Goal: Task Accomplishment & Management: Manage account settings

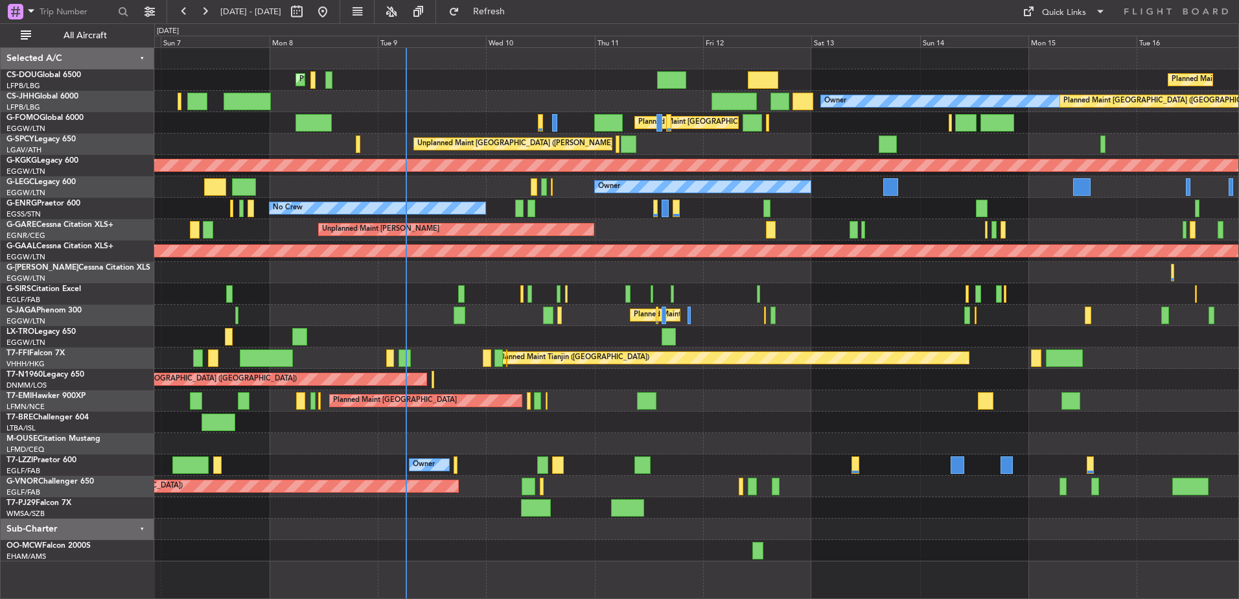
click at [461, 269] on div "Planned Maint [GEOGRAPHIC_DATA] ([GEOGRAPHIC_DATA]) Planned Maint [GEOGRAPHIC_D…" at bounding box center [696, 304] width 1084 height 513
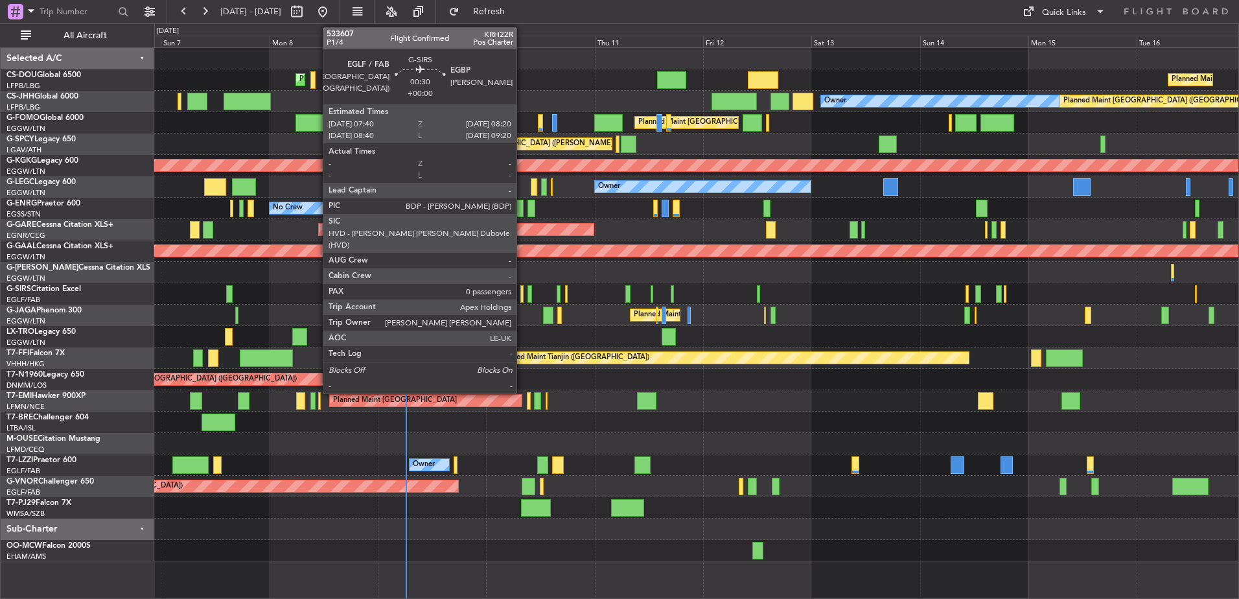
click at [522, 292] on div at bounding box center [521, 293] width 3 height 17
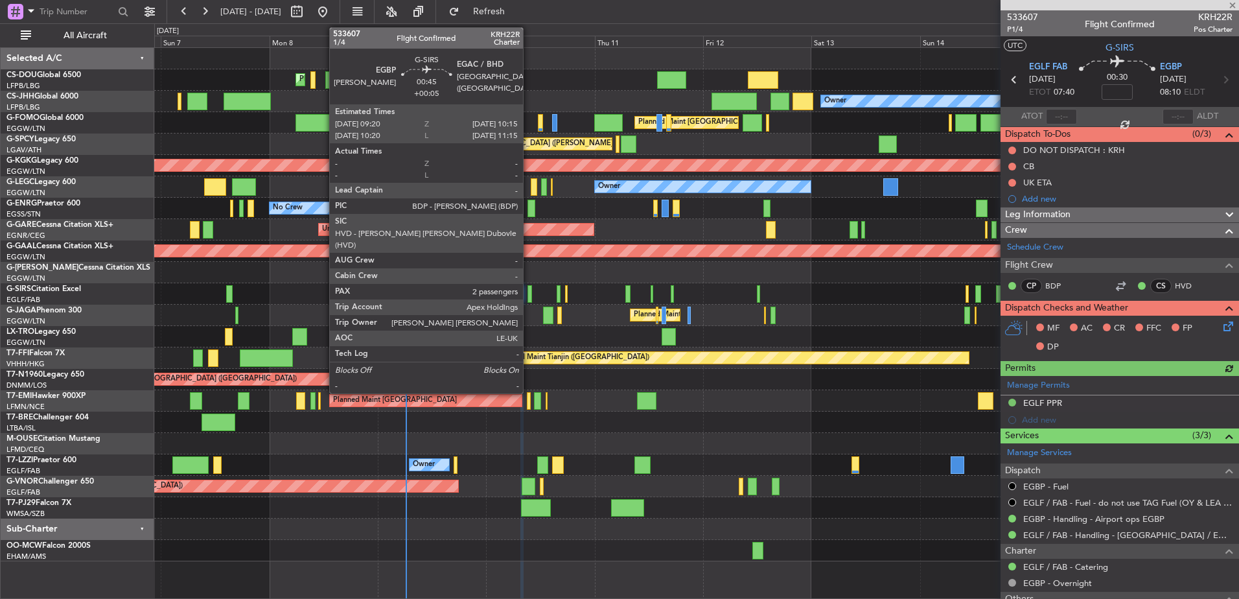
click at [529, 294] on div at bounding box center [529, 293] width 5 height 17
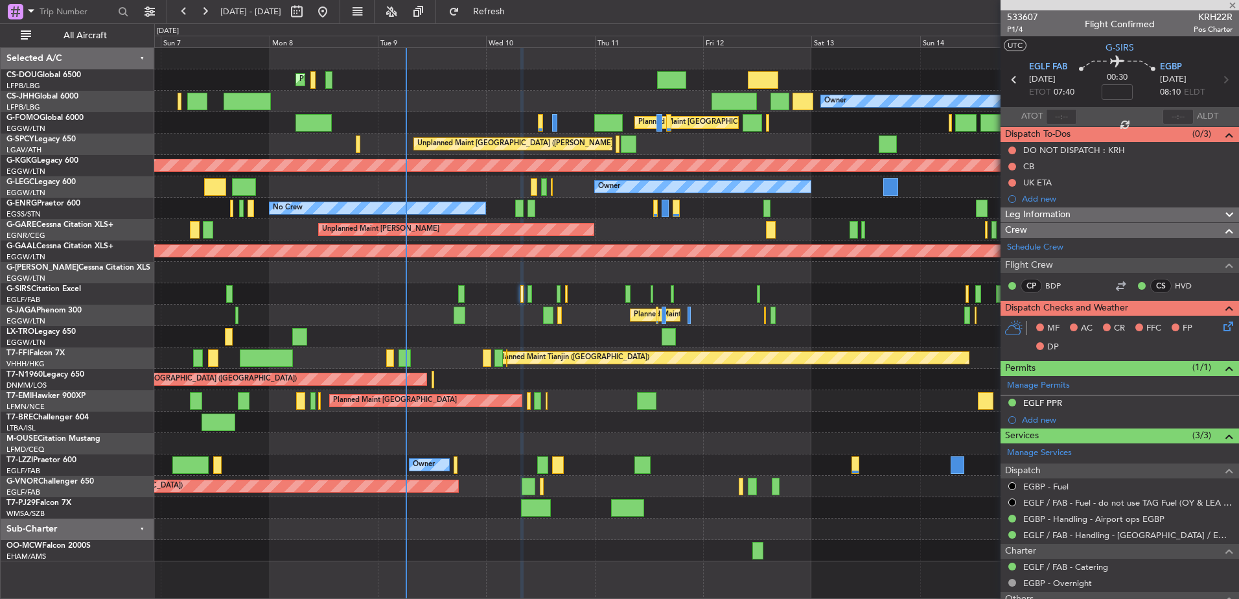
type input "+00:05"
type input "2"
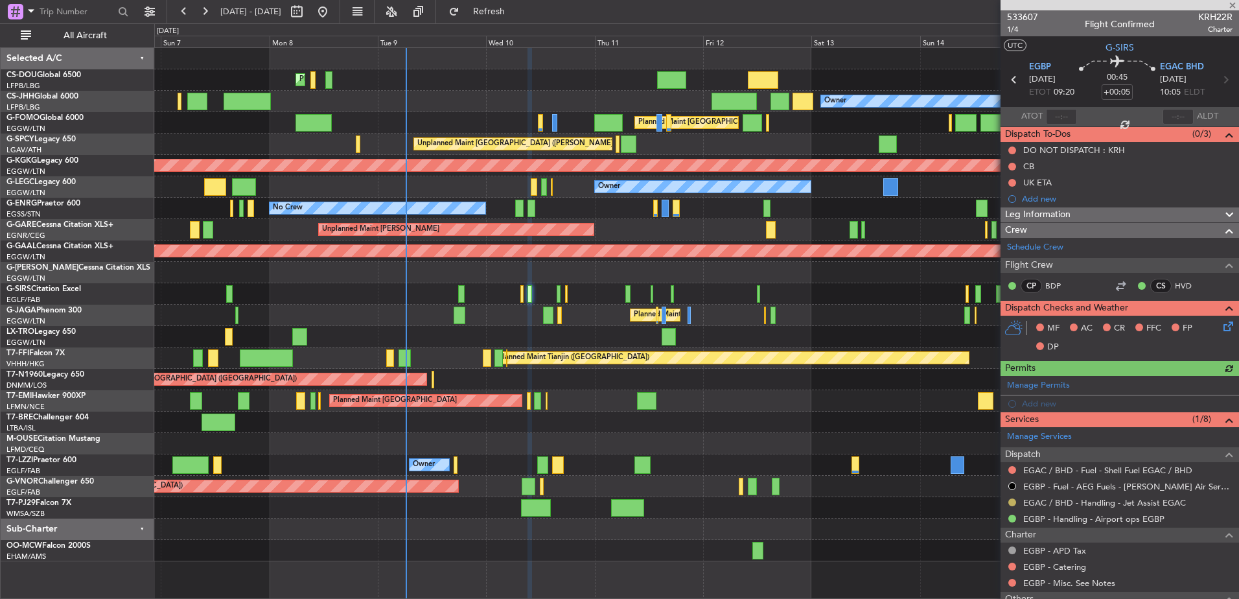
click at [1010, 502] on button at bounding box center [1012, 502] width 8 height 8
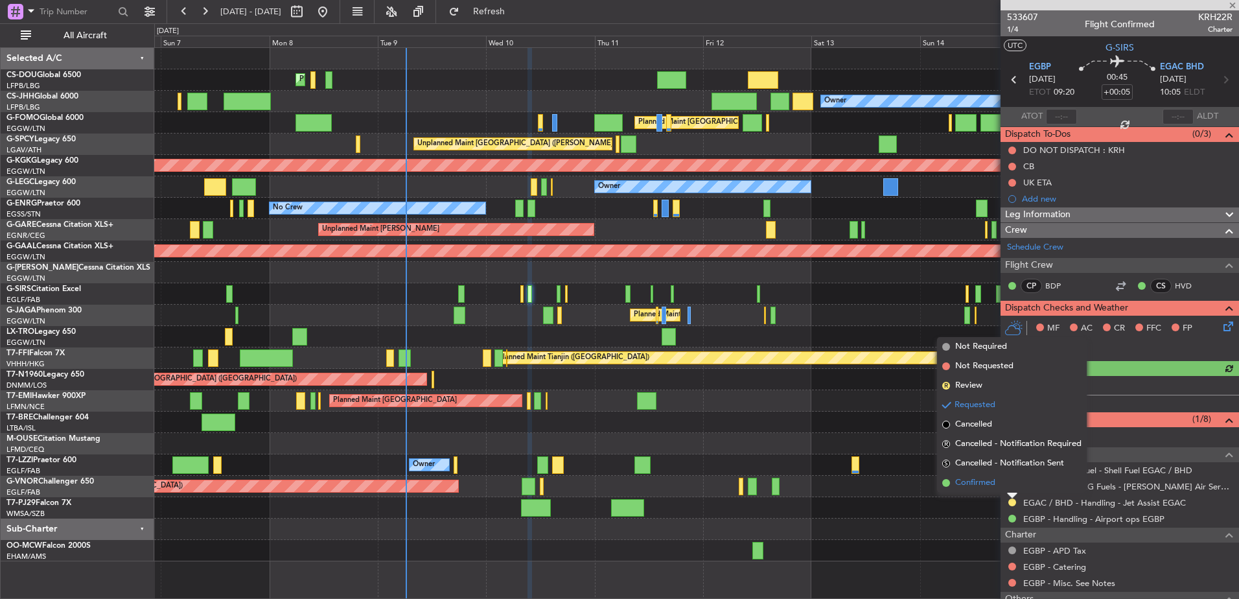
click at [999, 486] on li "Confirmed" at bounding box center [1012, 482] width 150 height 19
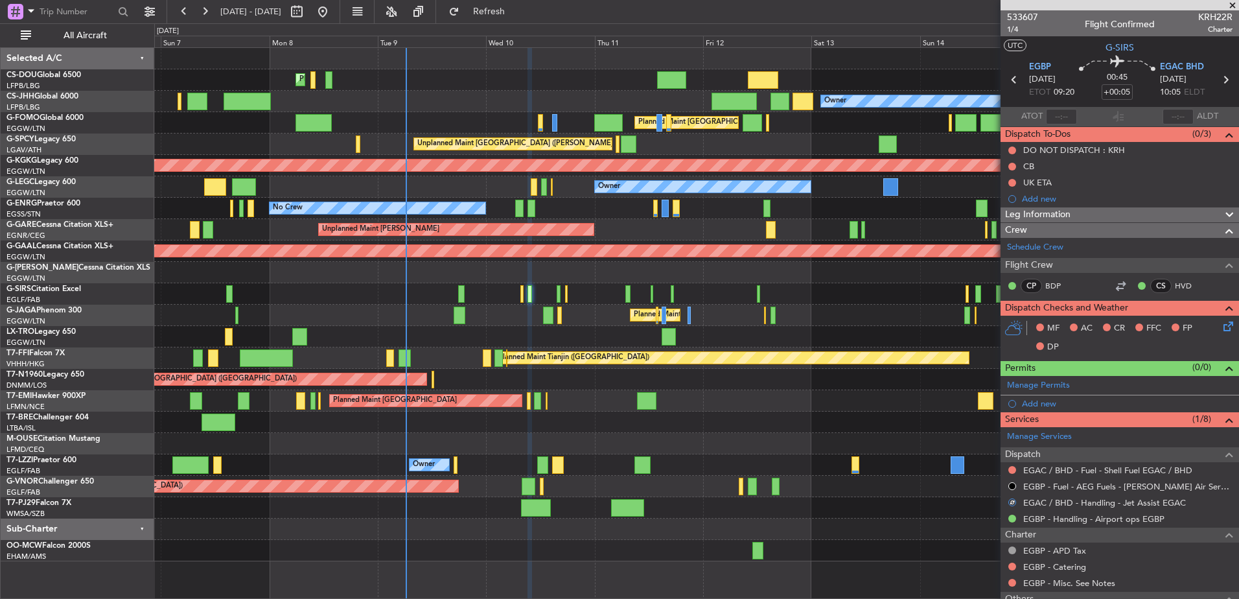
click at [575, 292] on div "Planned Maint [GEOGRAPHIC_DATA] ([GEOGRAPHIC_DATA])" at bounding box center [696, 293] width 1084 height 21
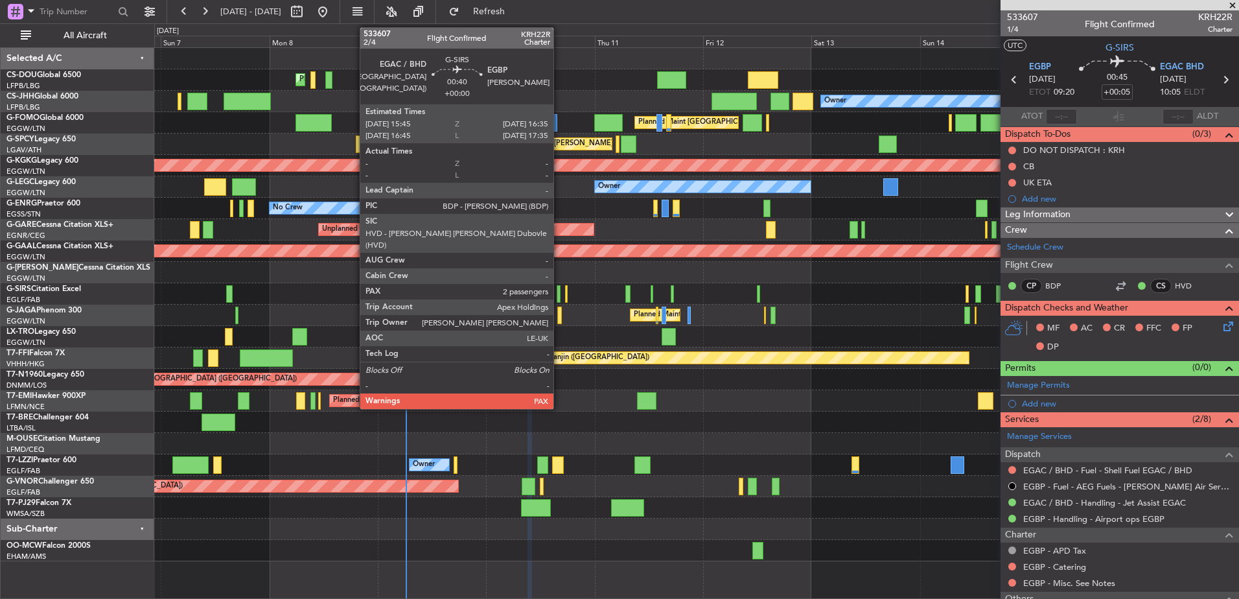
click at [560, 295] on div at bounding box center [559, 293] width 4 height 17
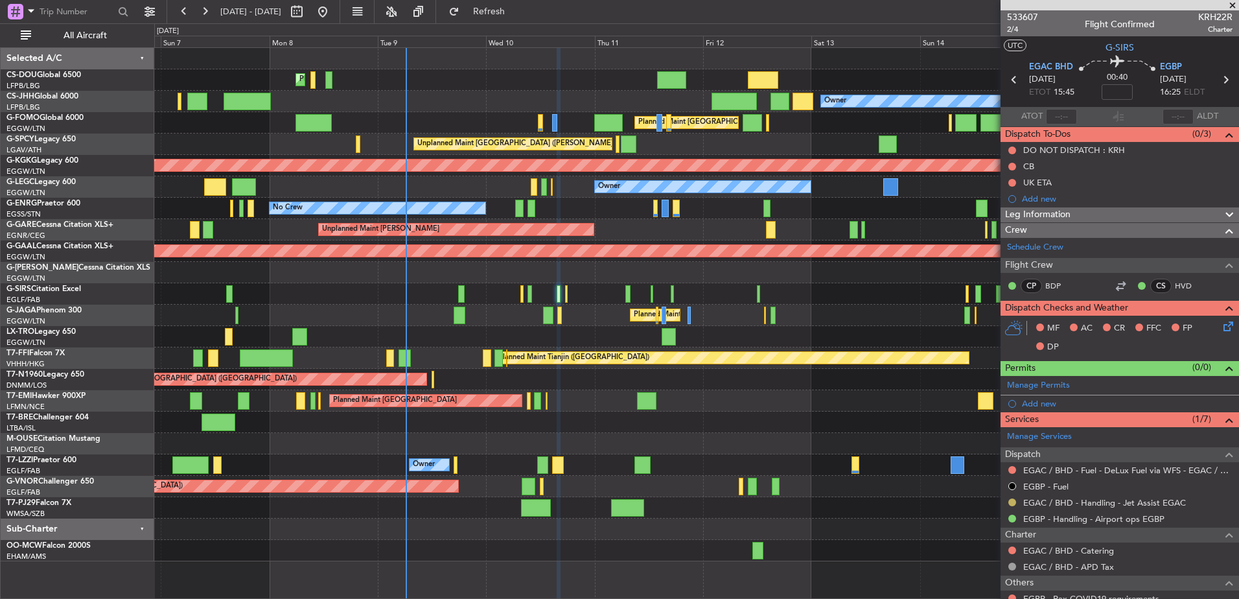
click at [1012, 504] on button at bounding box center [1012, 502] width 8 height 8
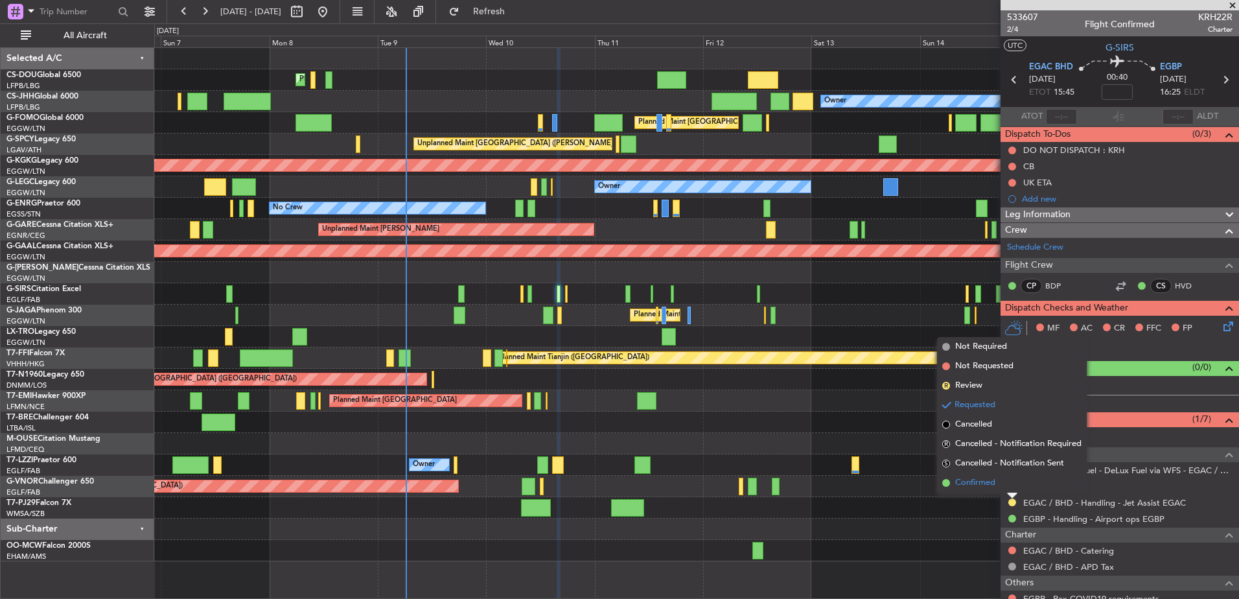
click at [971, 487] on span "Confirmed" at bounding box center [975, 482] width 40 height 13
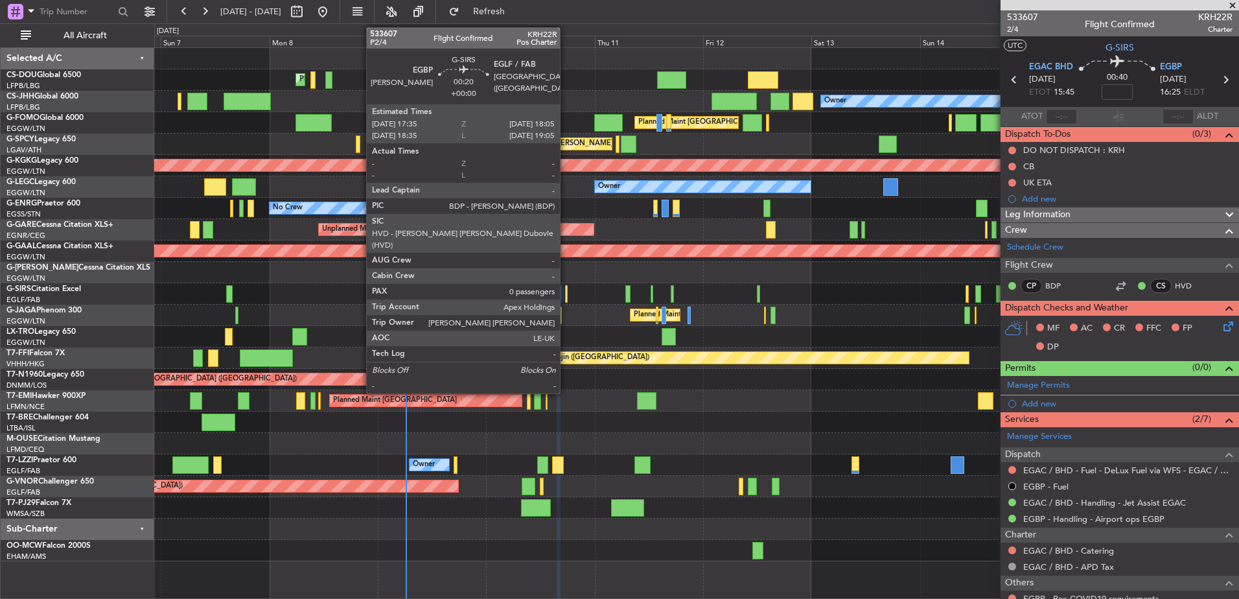
click at [567, 290] on div at bounding box center [566, 293] width 3 height 17
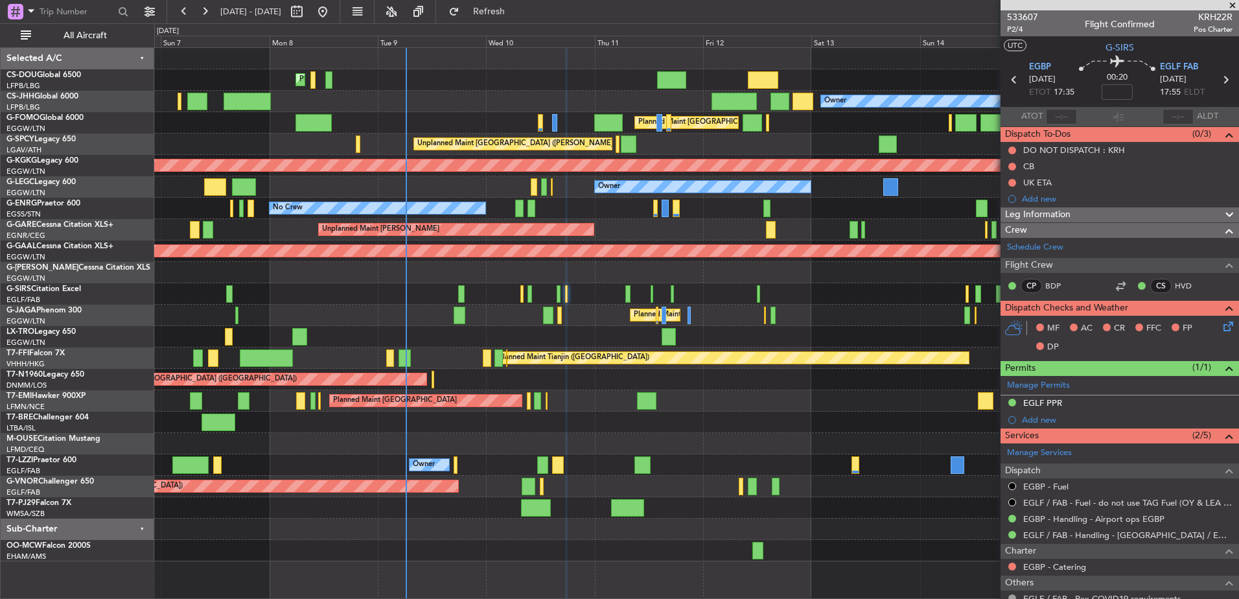
scroll to position [76, 0]
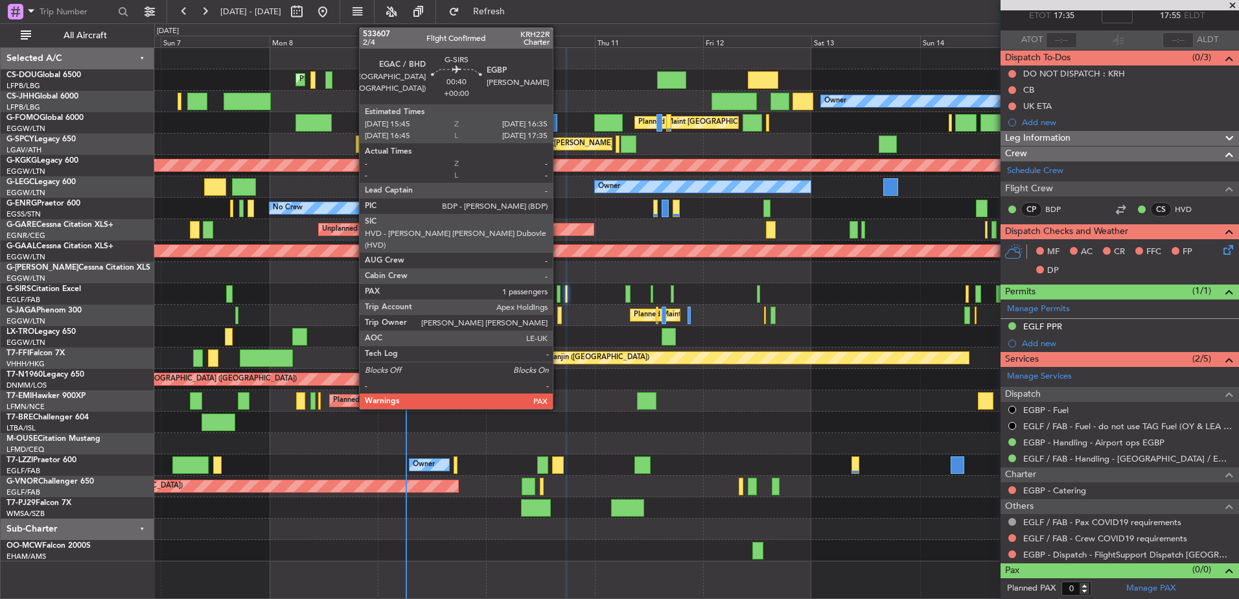
click at [559, 290] on div at bounding box center [559, 293] width 4 height 17
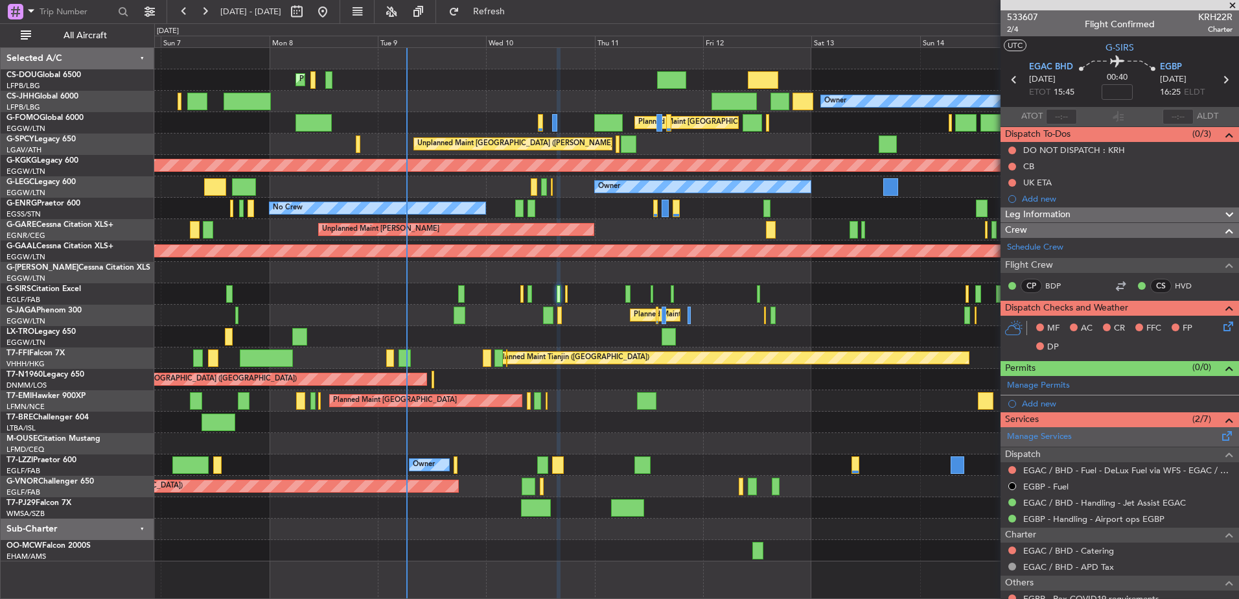
scroll to position [133, 0]
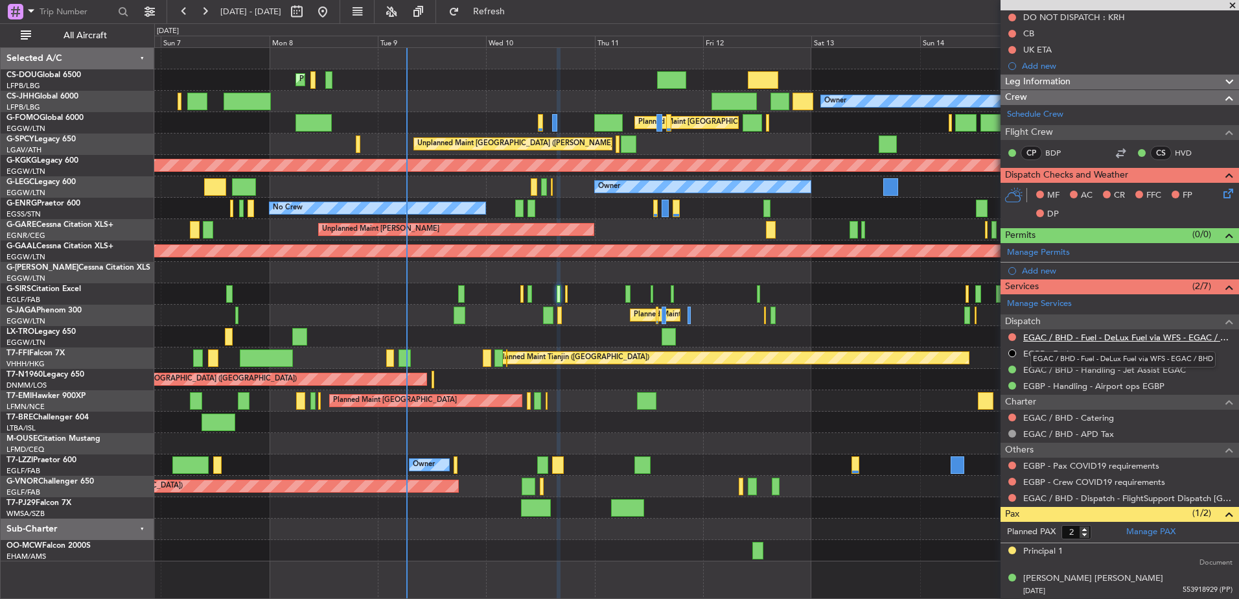
click at [1082, 336] on link "EGAC / BHD - Fuel - DeLux Fuel via WFS - EGAC / BHD" at bounding box center [1127, 337] width 209 height 11
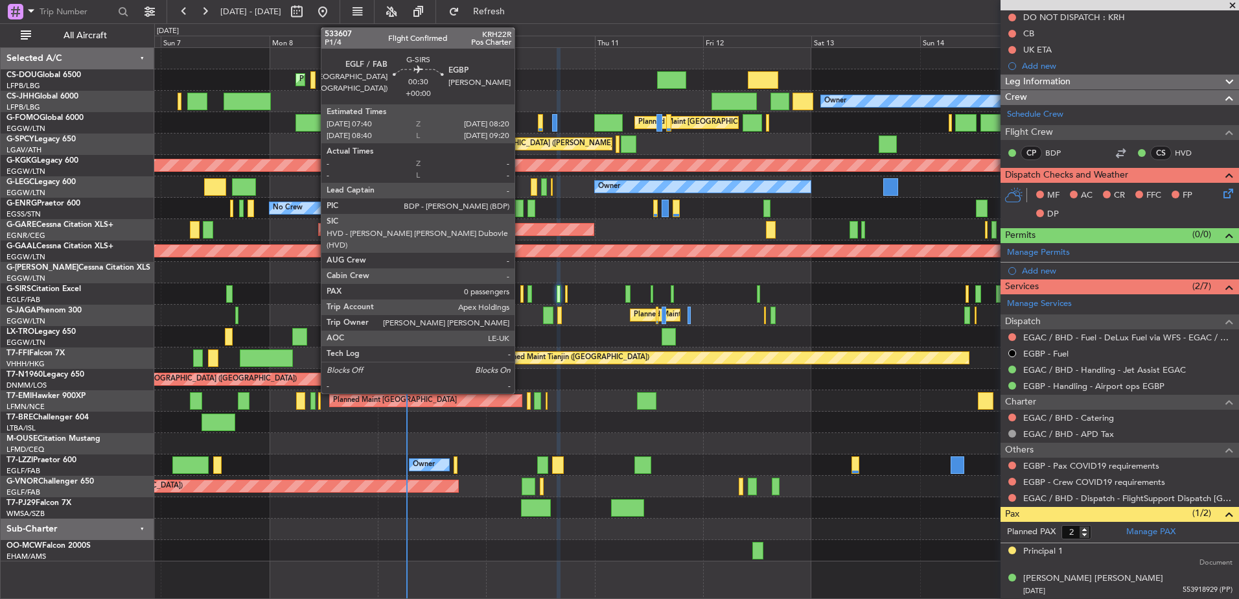
click at [520, 299] on div at bounding box center [521, 293] width 3 height 17
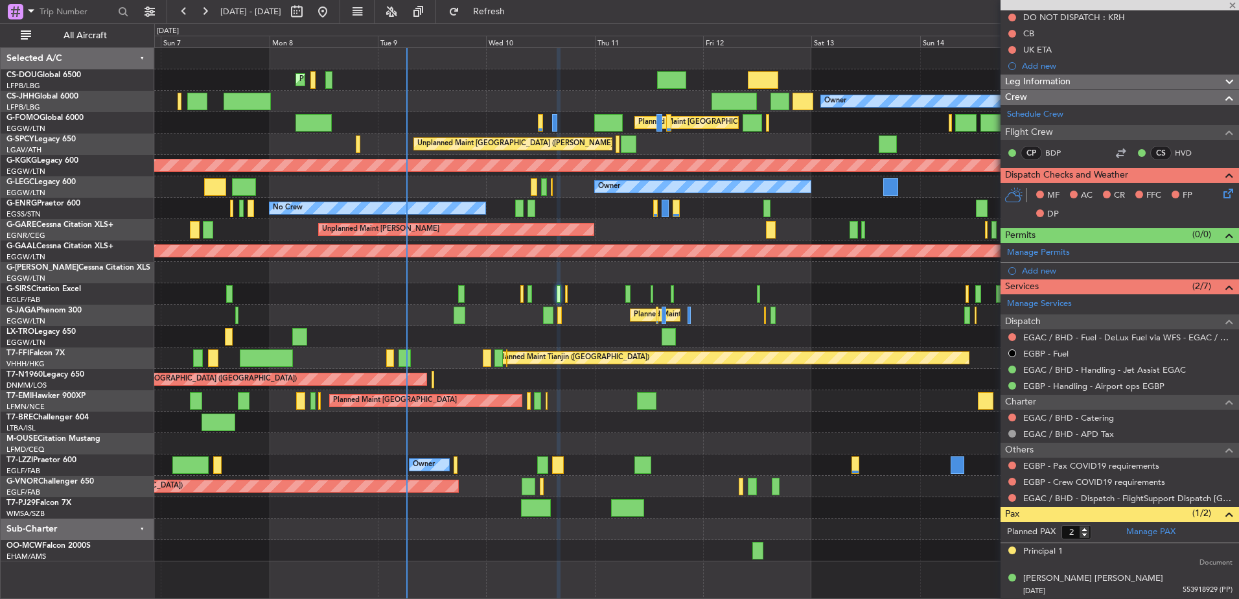
type input "0"
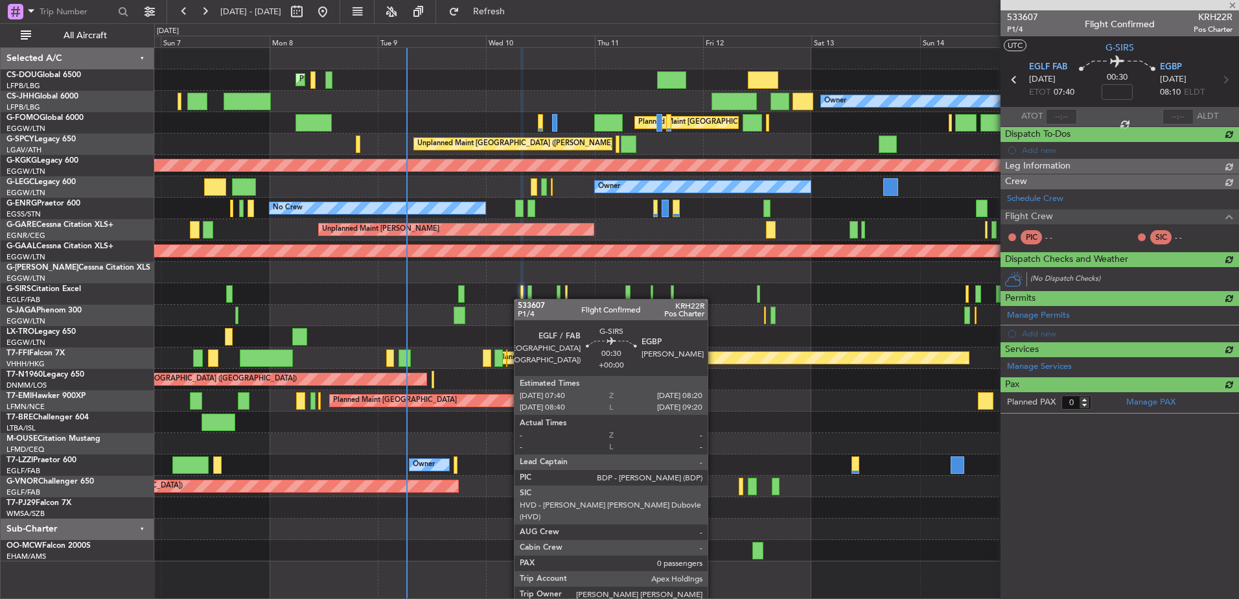
scroll to position [0, 0]
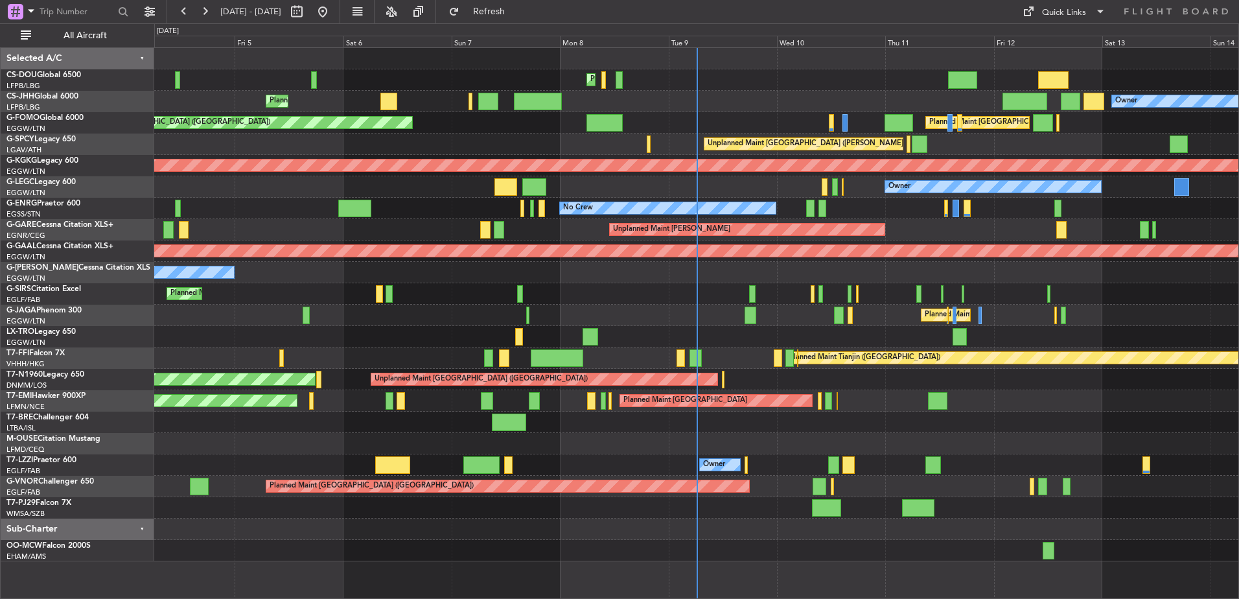
click at [375, 313] on div "Planned Maint [GEOGRAPHIC_DATA] ([GEOGRAPHIC_DATA]) Planned Maint [GEOGRAPHIC_D…" at bounding box center [696, 304] width 1084 height 513
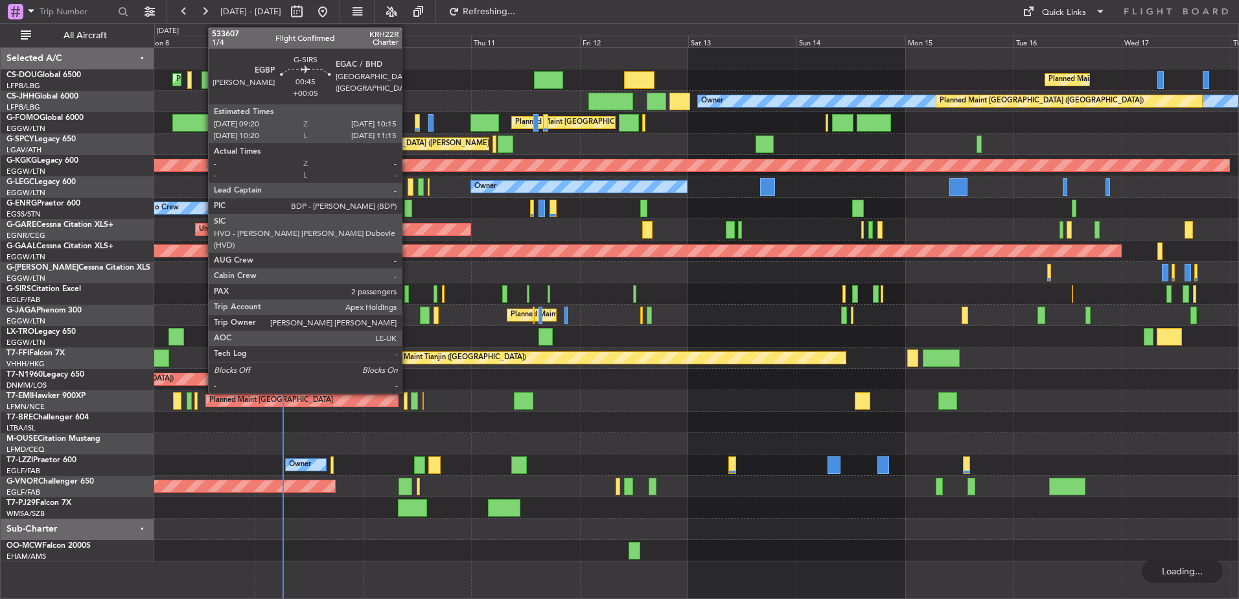
click at [408, 294] on div at bounding box center [406, 293] width 5 height 17
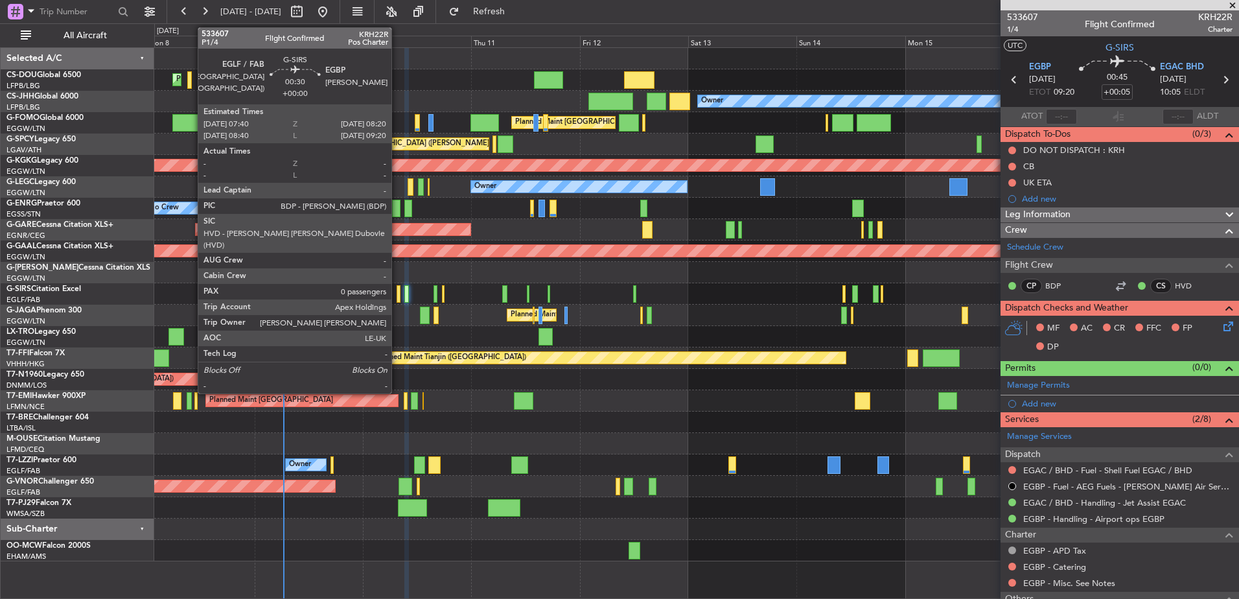
click at [397, 294] on div at bounding box center [398, 293] width 3 height 17
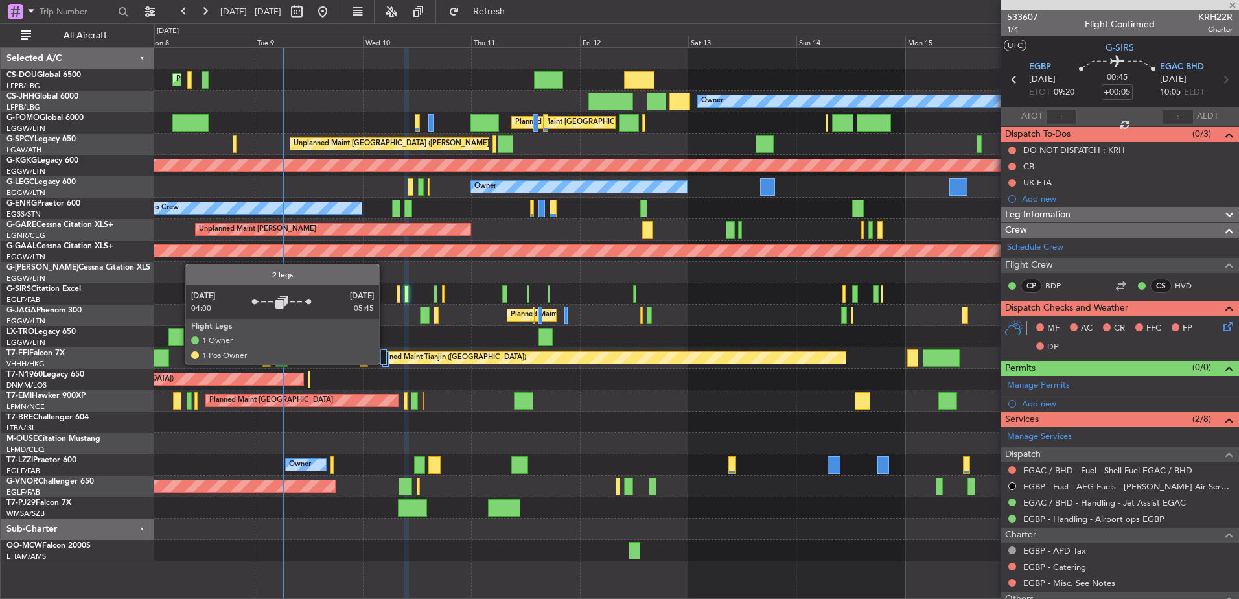
type input "0"
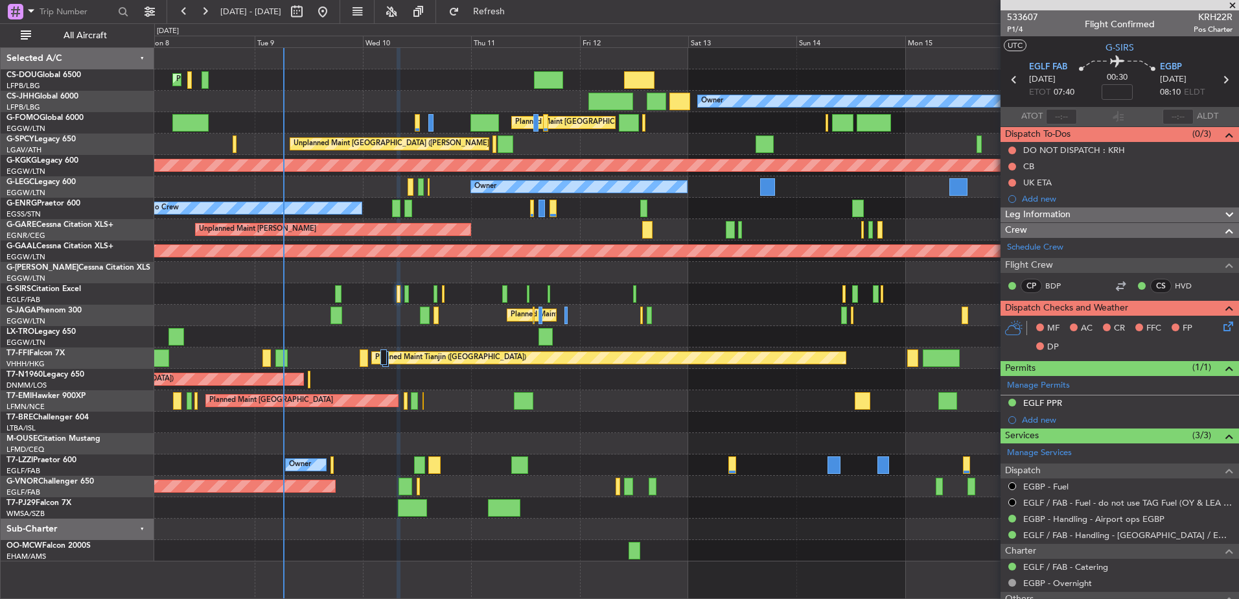
click at [1066, 217] on span "Leg Information" at bounding box center [1037, 214] width 65 height 15
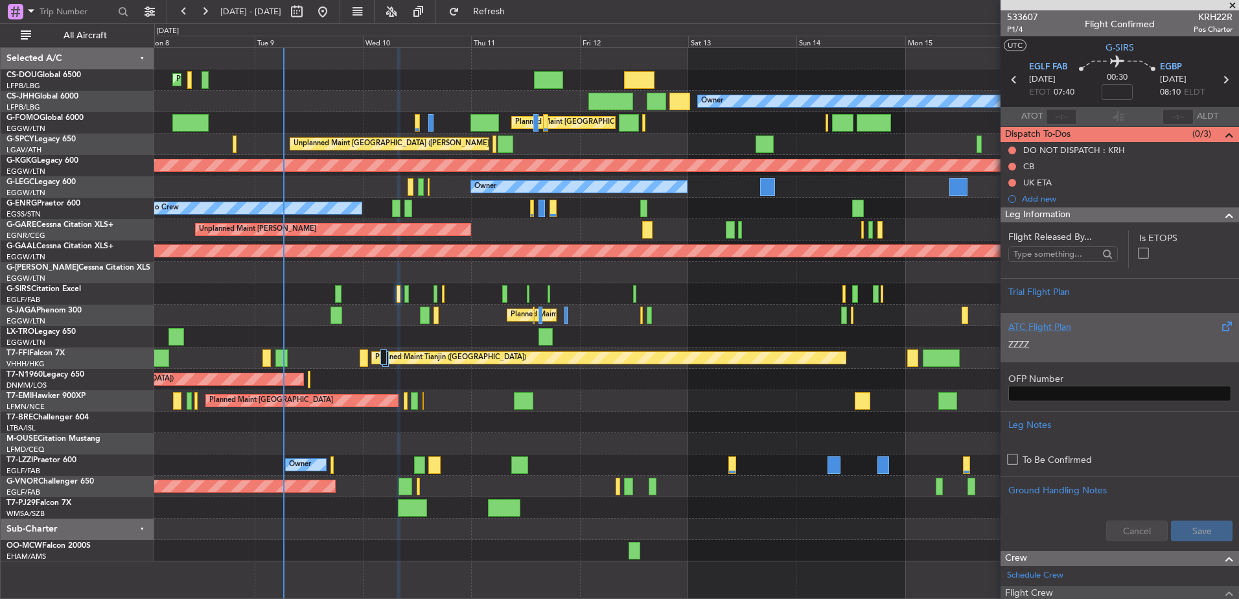
click at [1082, 340] on p "ZZZZ" at bounding box center [1119, 345] width 223 height 14
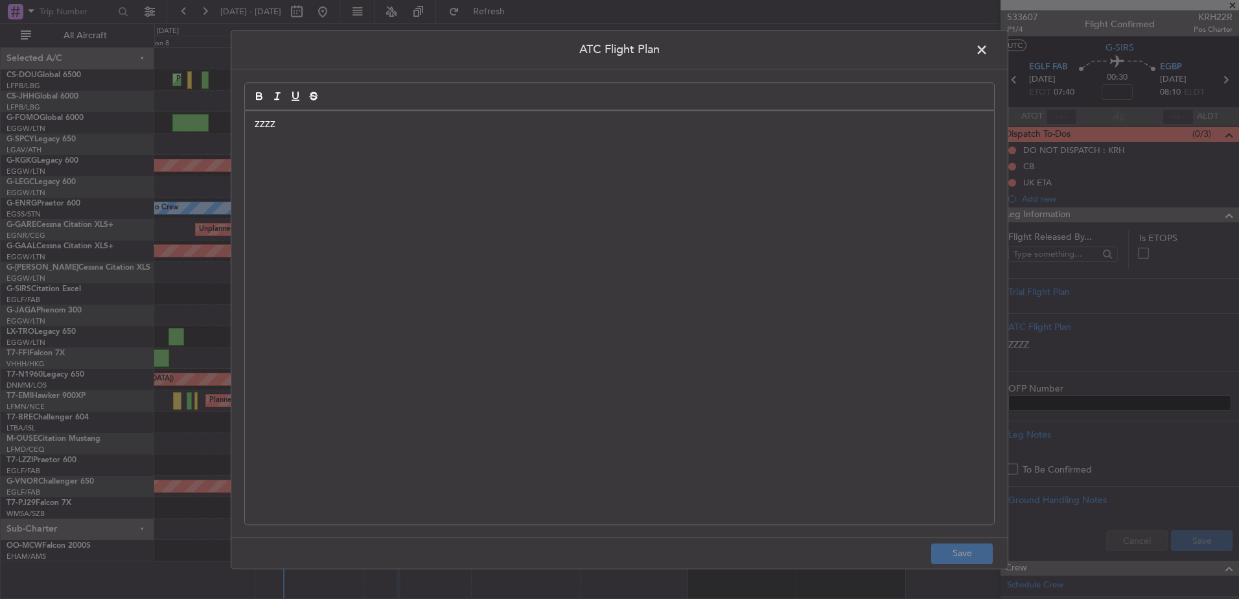
click at [809, 217] on div "ZZZZ" at bounding box center [619, 317] width 749 height 413
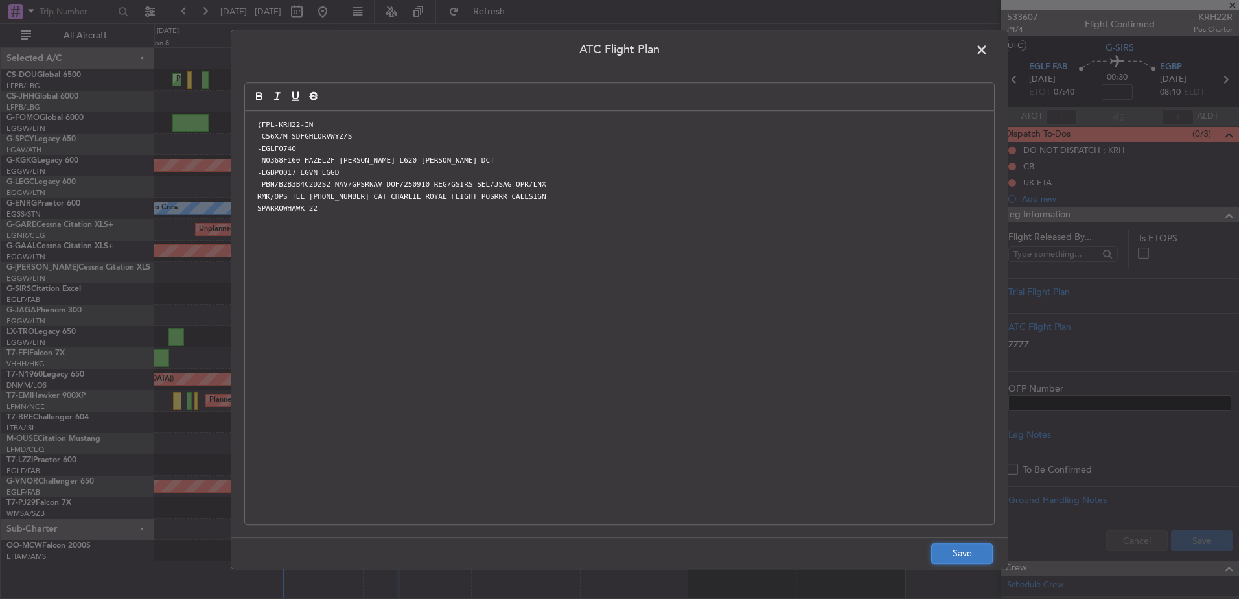
click at [968, 553] on button "Save" at bounding box center [962, 553] width 62 height 21
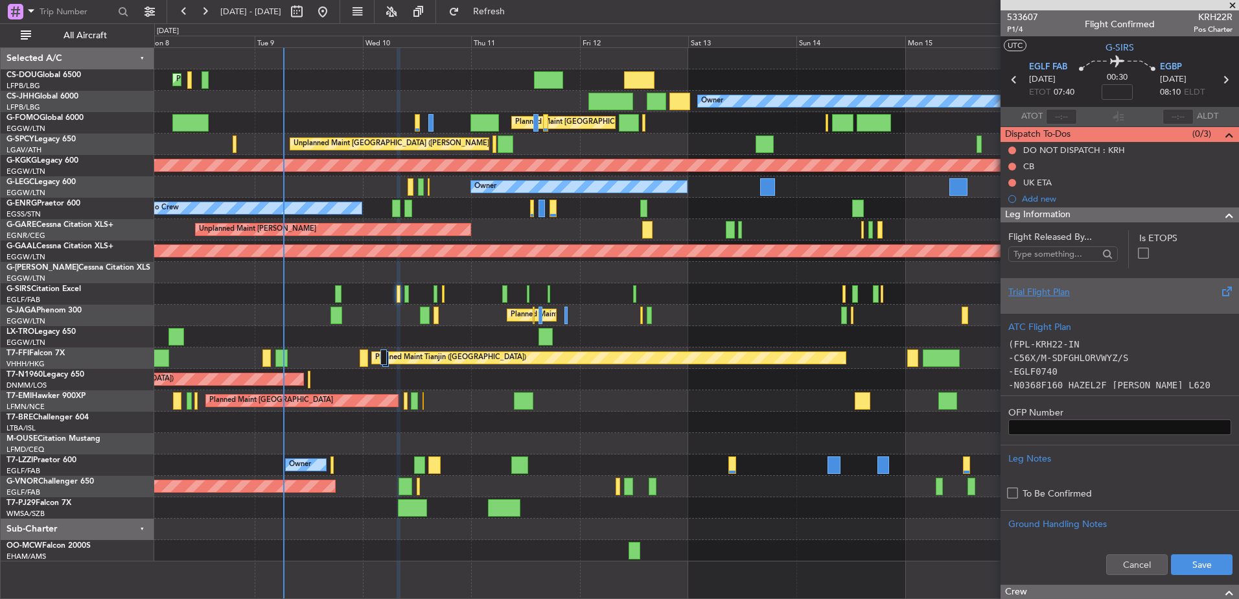
click at [1098, 292] on div "Trial Flight Plan" at bounding box center [1119, 292] width 223 height 14
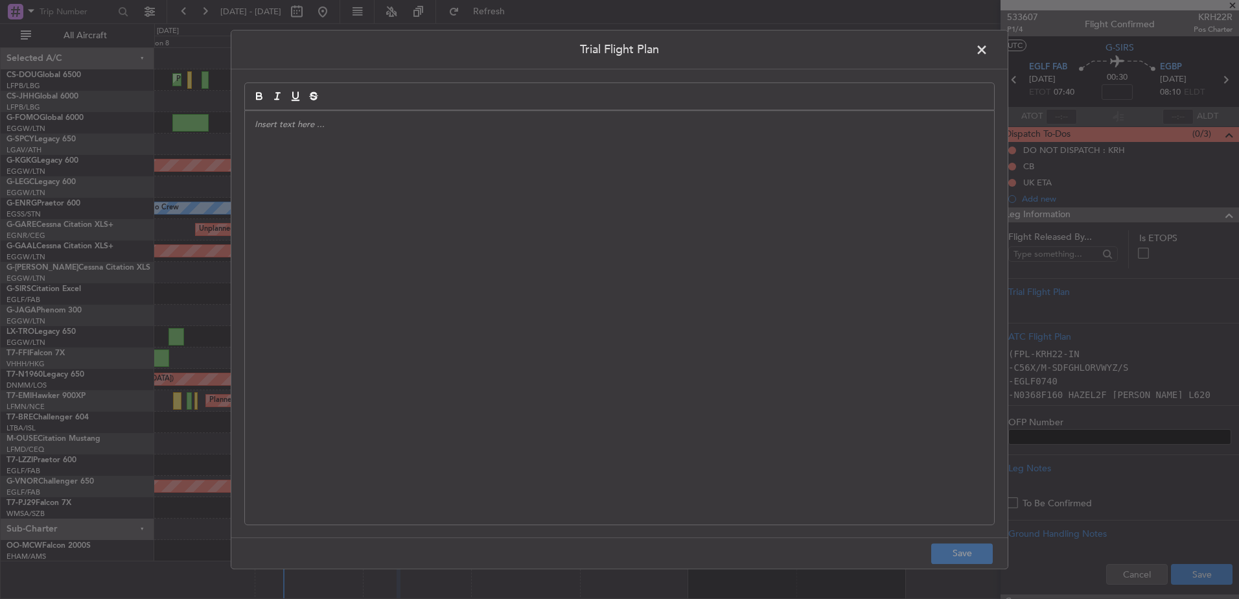
click at [666, 259] on div at bounding box center [619, 317] width 749 height 413
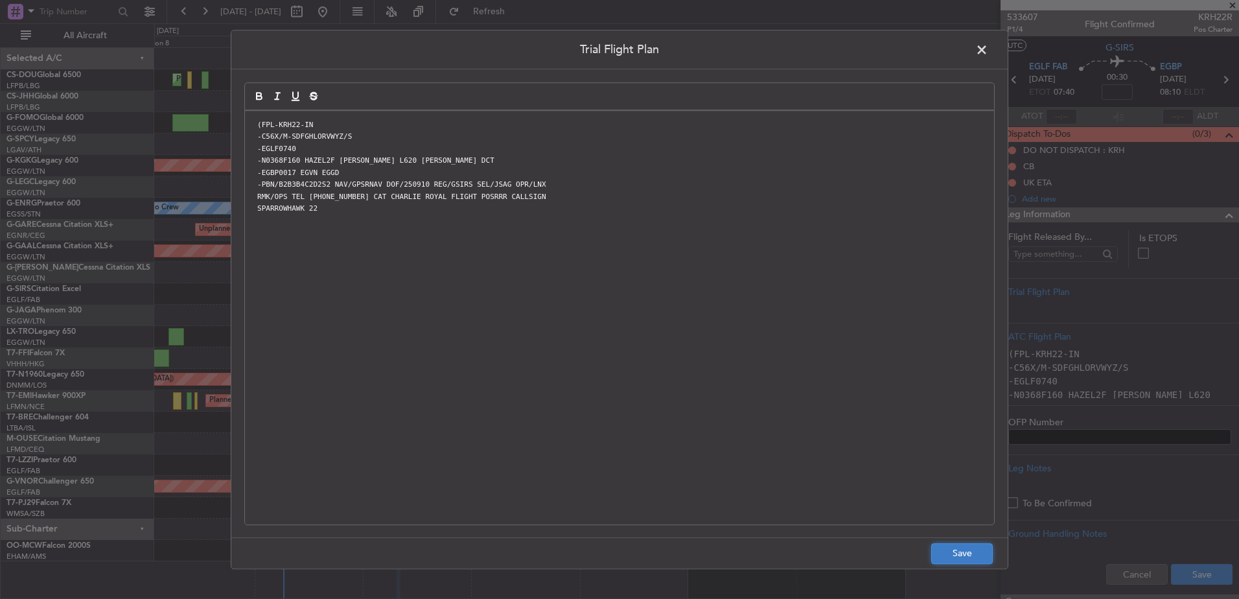
click at [969, 550] on button "Save" at bounding box center [962, 553] width 62 height 21
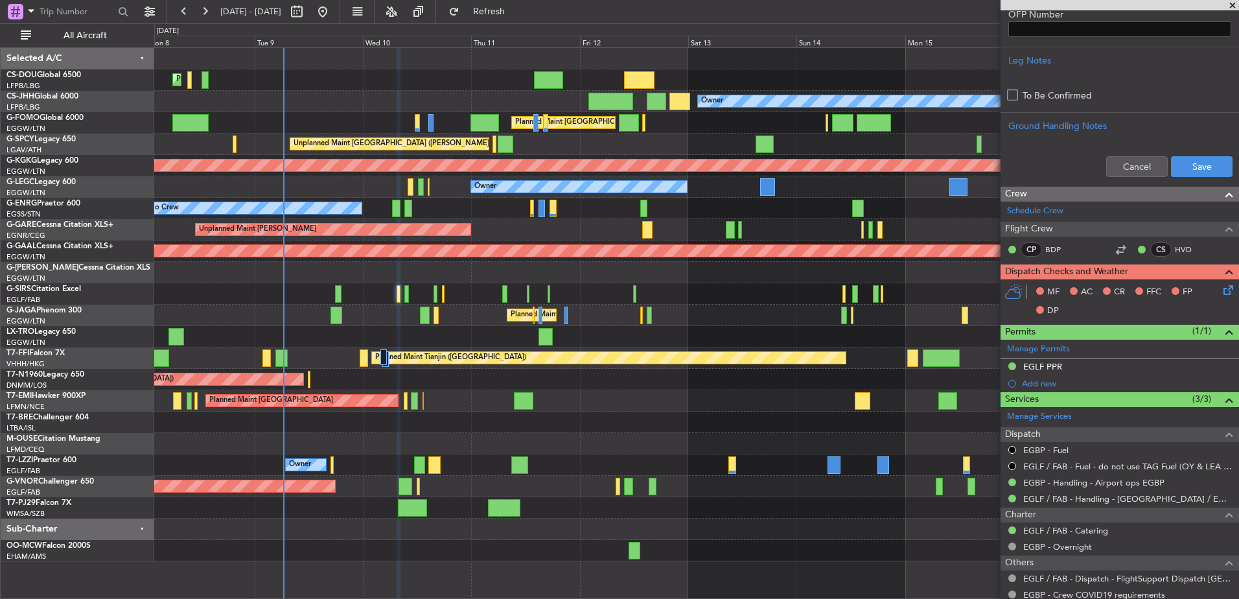
scroll to position [496, 0]
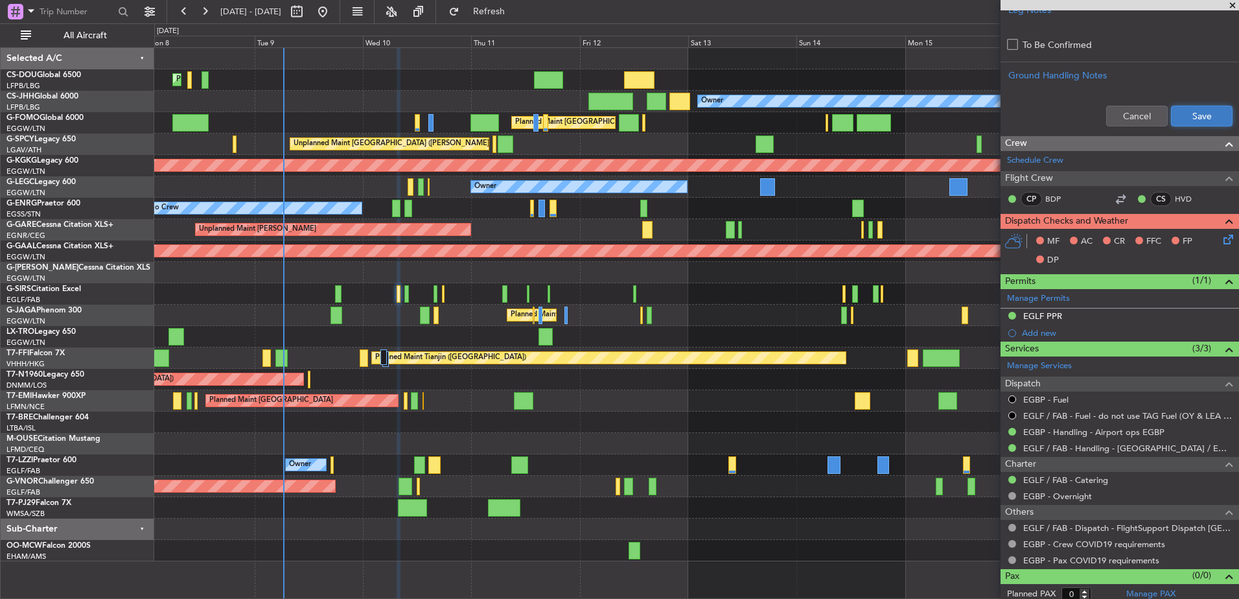
click at [1202, 109] on button "Save" at bounding box center [1202, 116] width 62 height 21
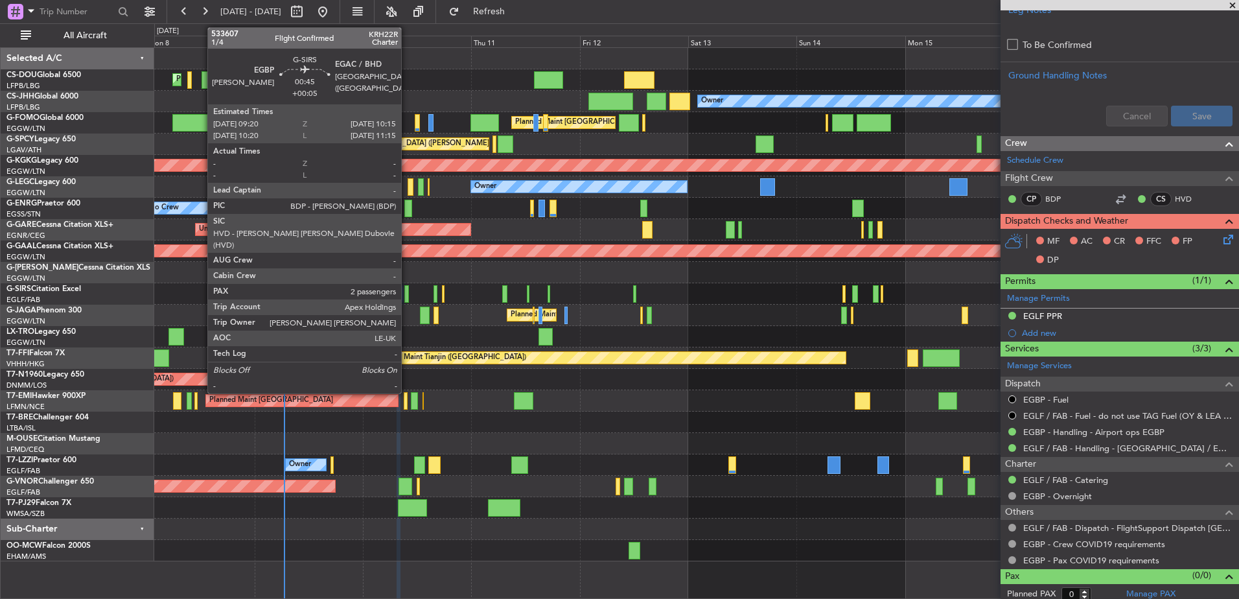
click at [407, 292] on div at bounding box center [406, 293] width 5 height 17
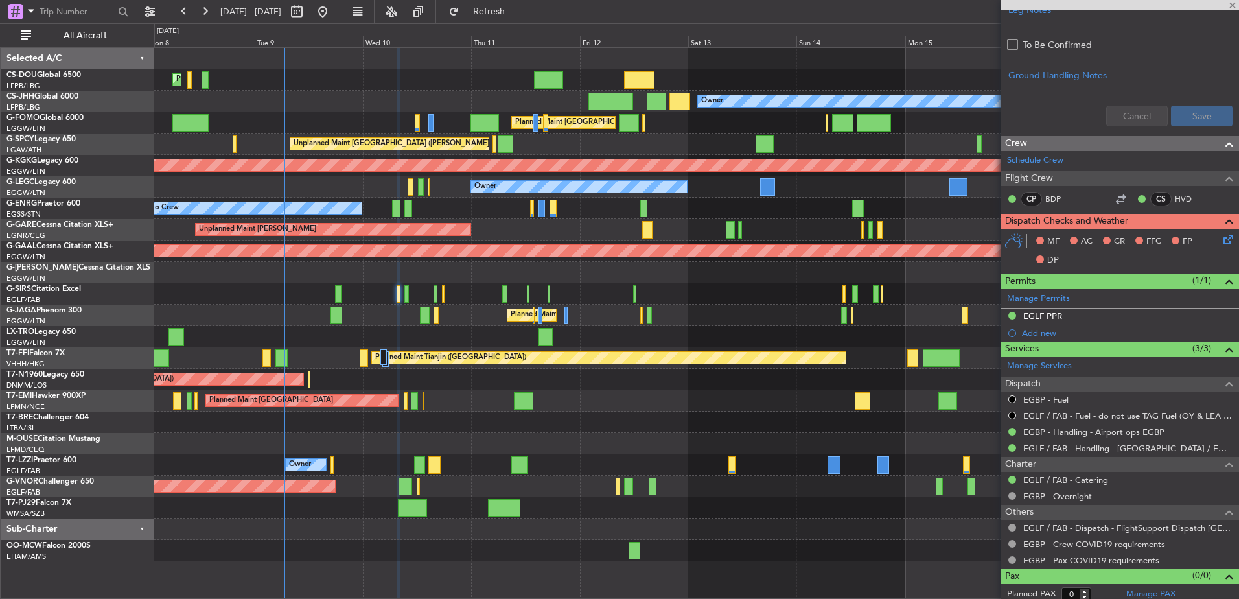
type input "+00:05"
type input "2"
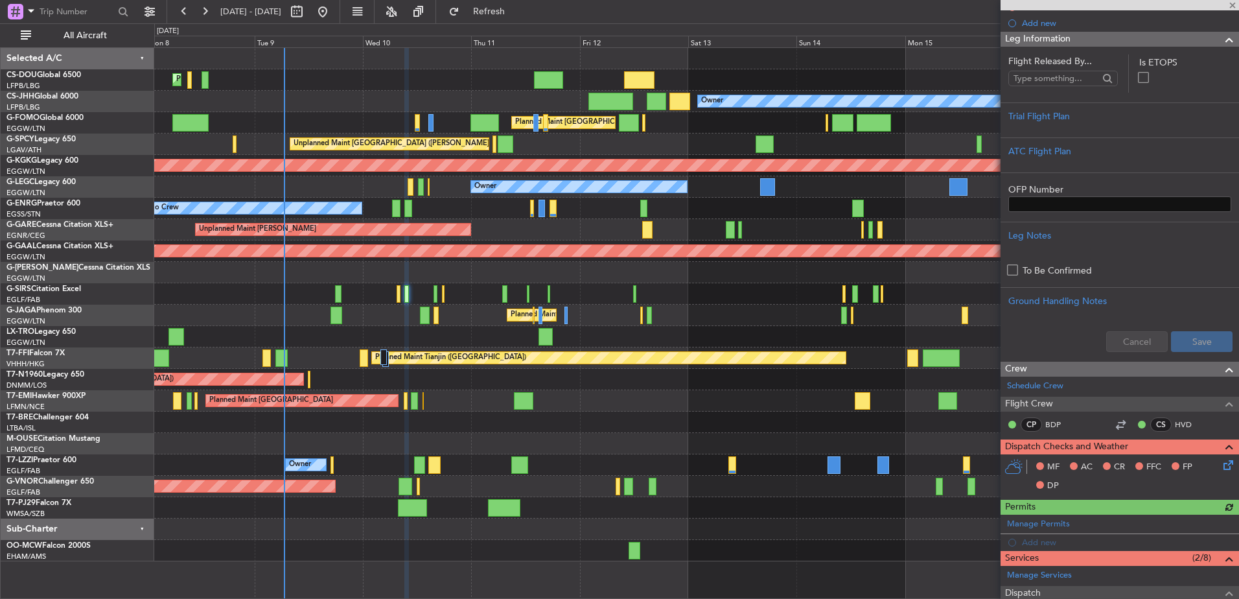
scroll to position [175, 0]
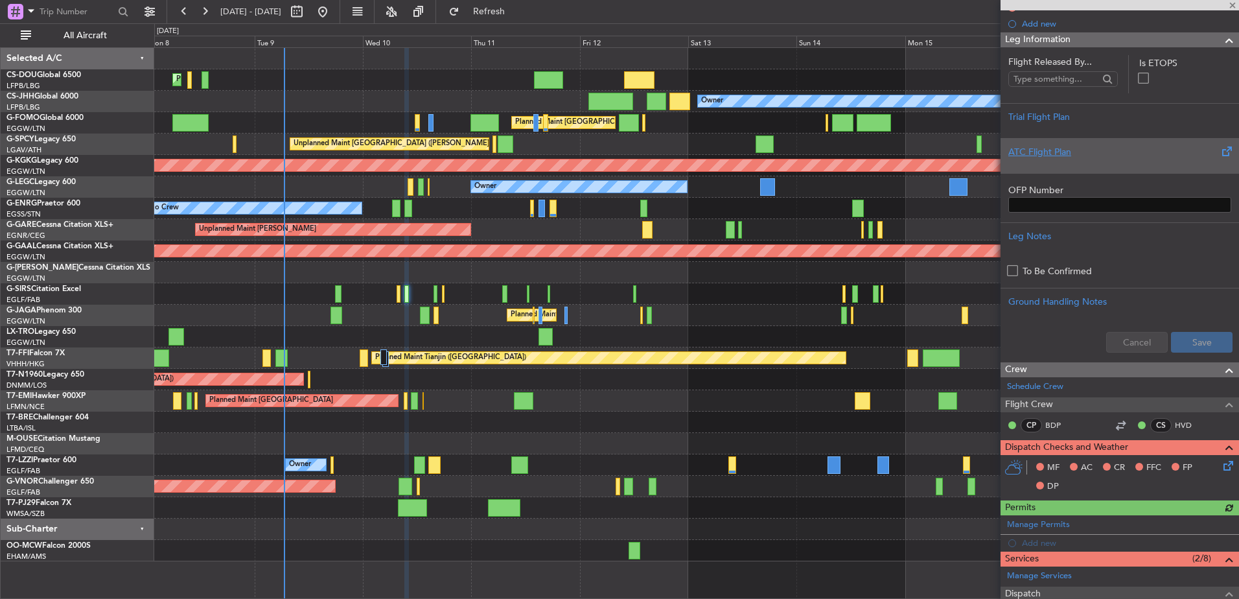
click at [1078, 154] on div "ATC Flight Plan" at bounding box center [1119, 152] width 223 height 14
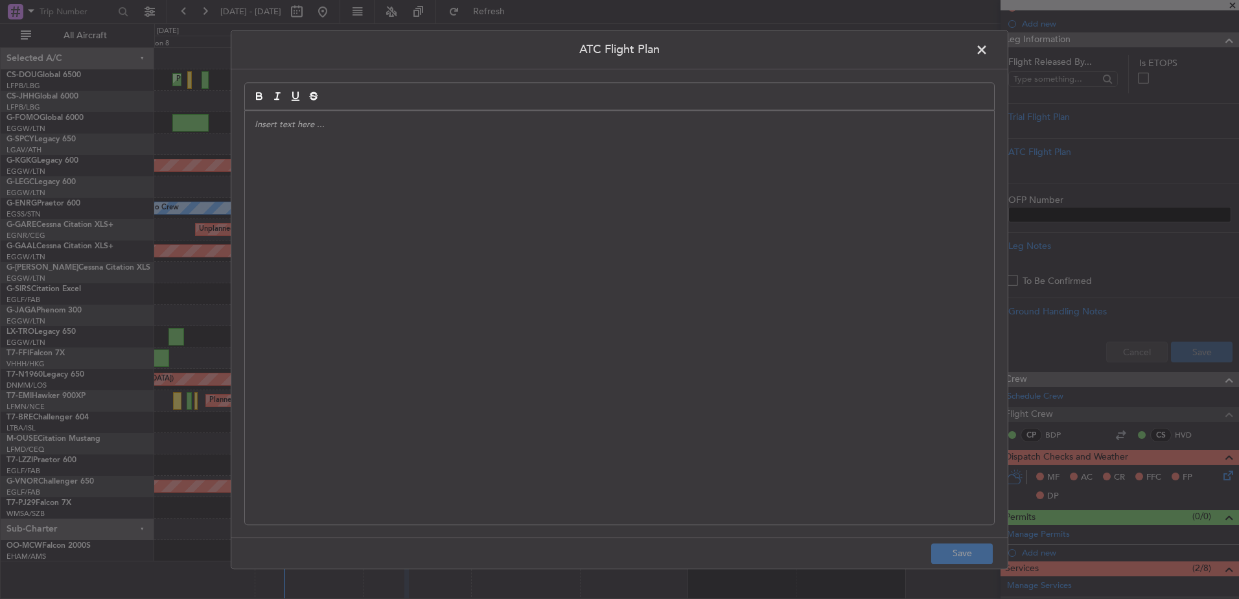
click at [656, 235] on div at bounding box center [619, 317] width 749 height 413
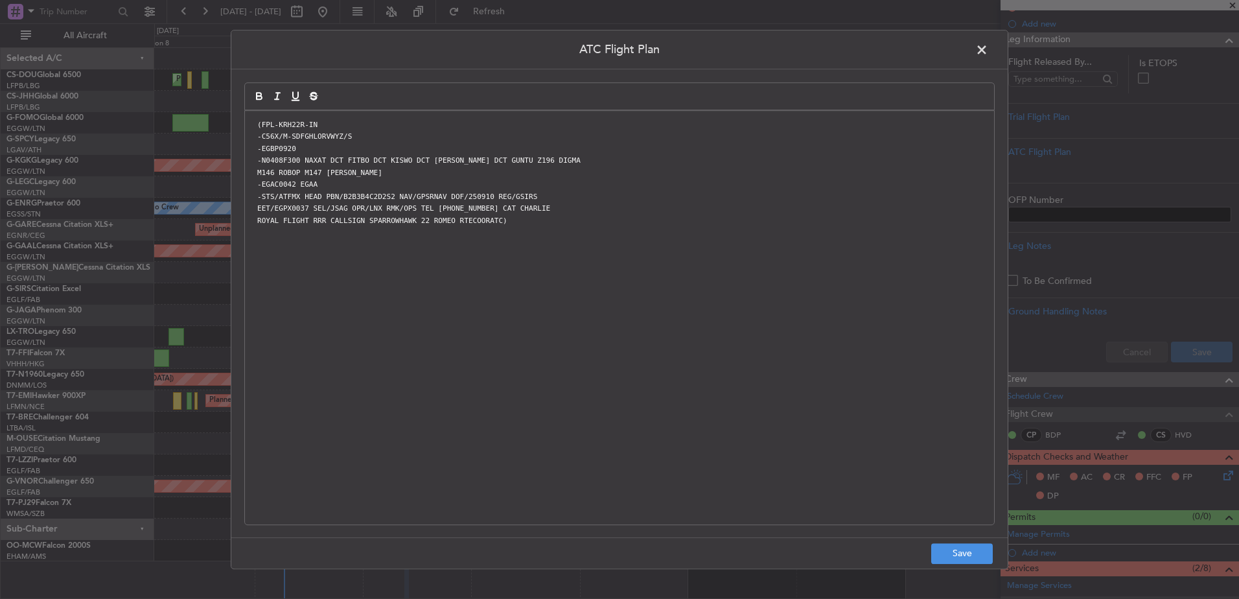
scroll to position [0, 0]
click at [955, 561] on button "Save" at bounding box center [962, 553] width 62 height 21
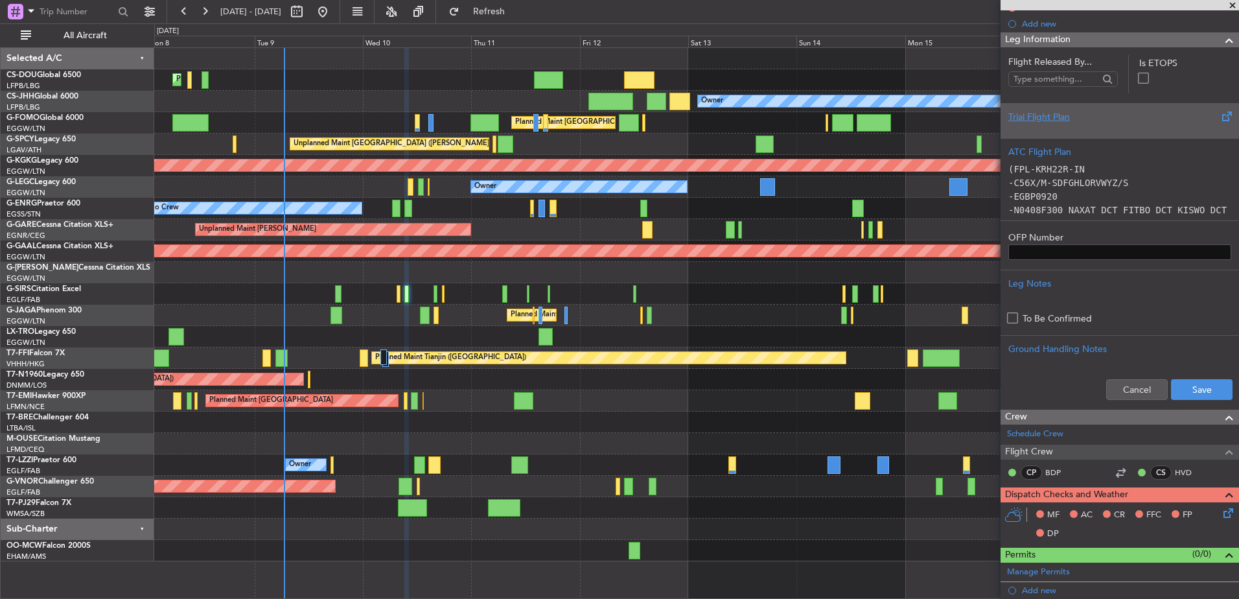
click at [1105, 120] on div "Trial Flight Plan" at bounding box center [1119, 117] width 223 height 14
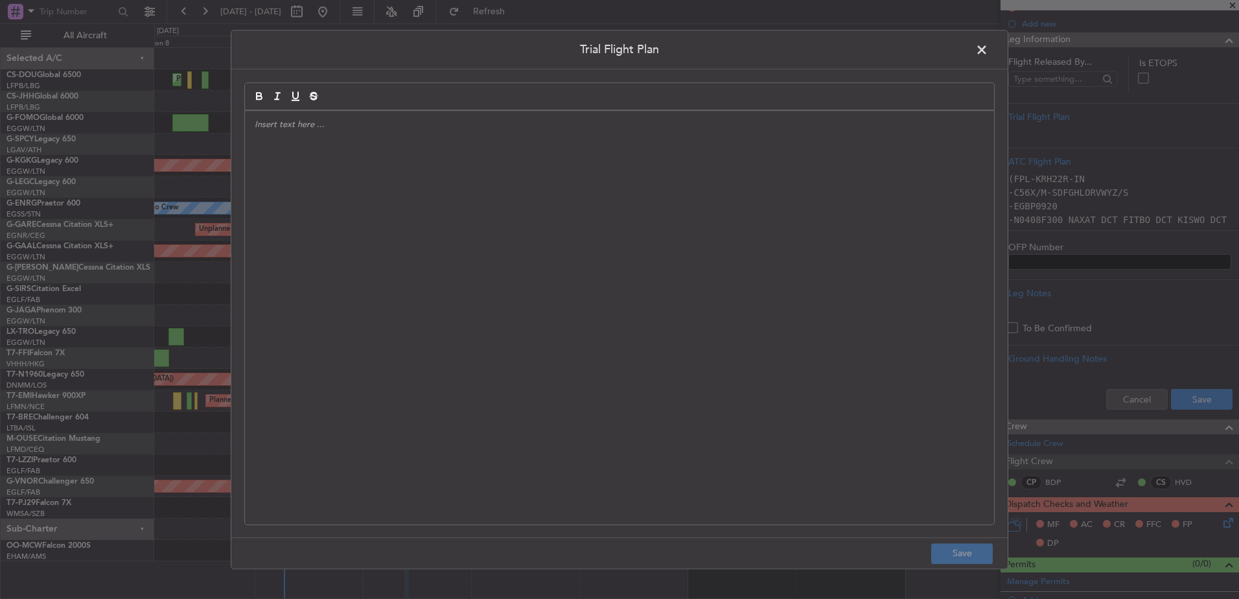
click at [662, 163] on div at bounding box center [619, 317] width 749 height 413
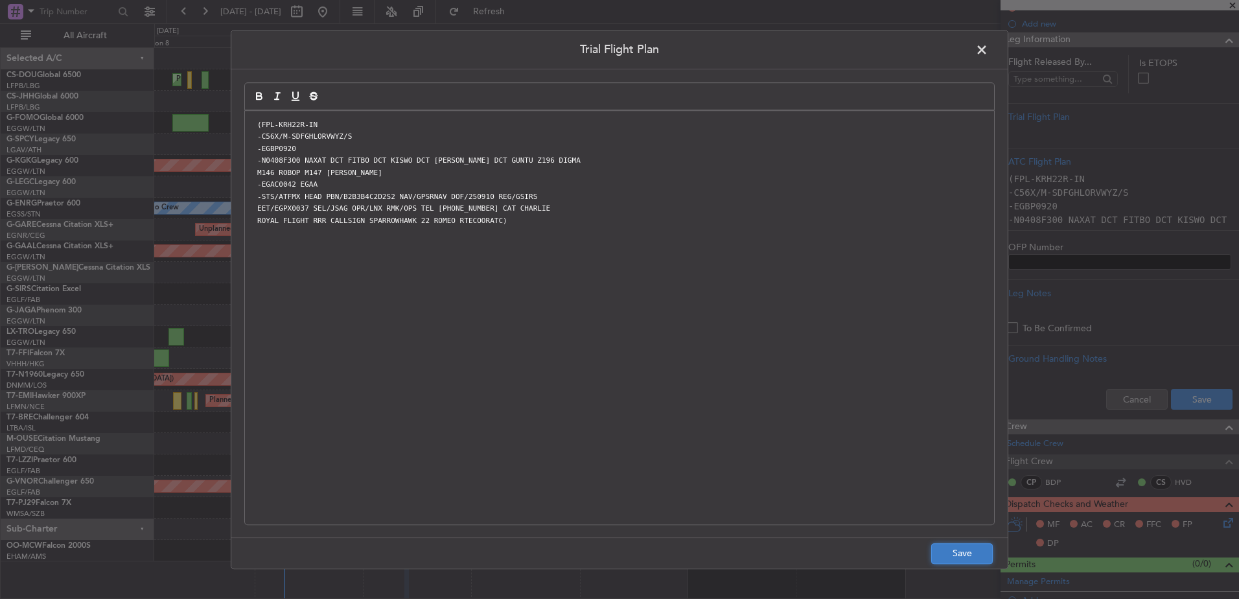
click at [964, 552] on button "Save" at bounding box center [962, 553] width 62 height 21
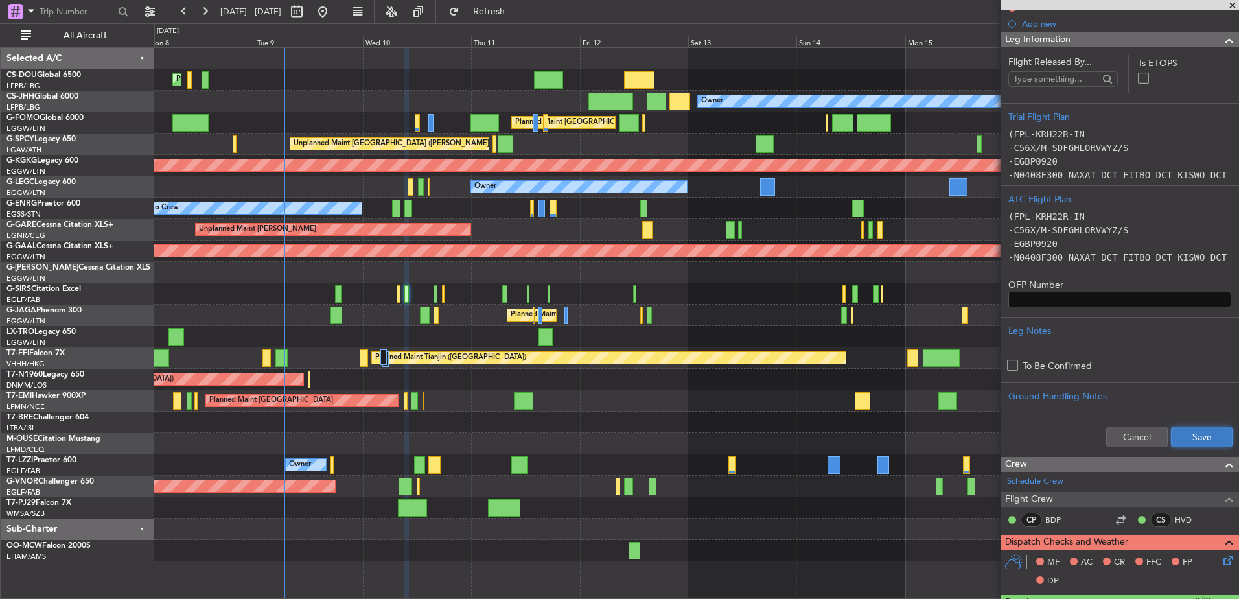
click at [1205, 436] on button "Save" at bounding box center [1202, 436] width 62 height 21
click at [1092, 46] on div "Leg Information" at bounding box center [1120, 39] width 238 height 15
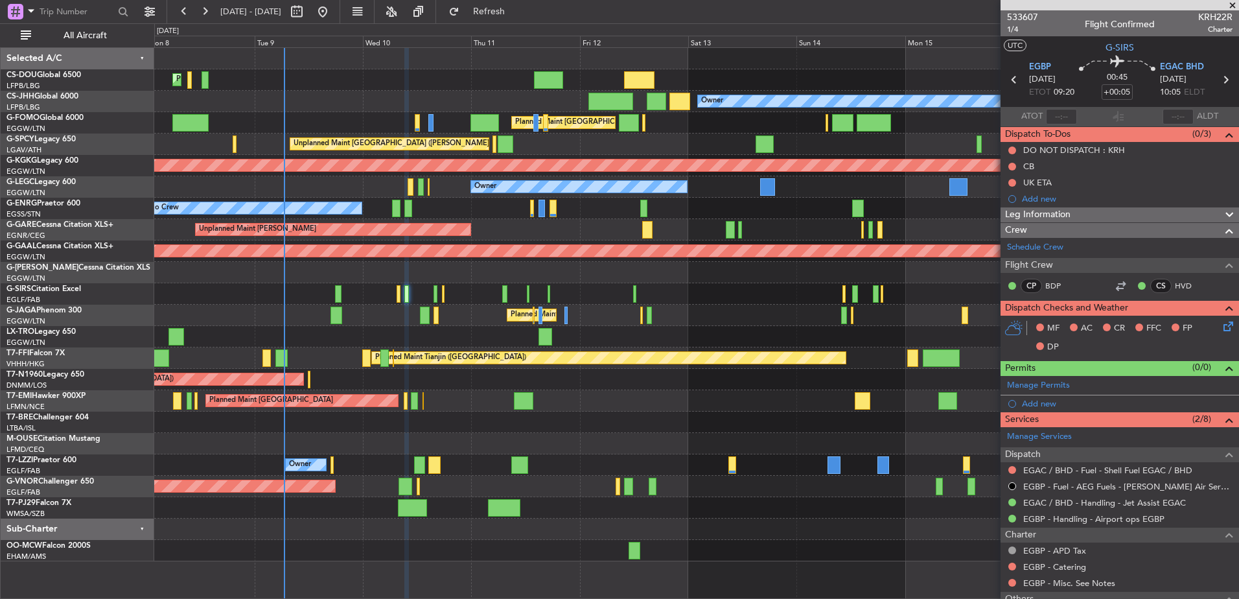
click at [1078, 220] on div "Leg Information" at bounding box center [1120, 214] width 238 height 15
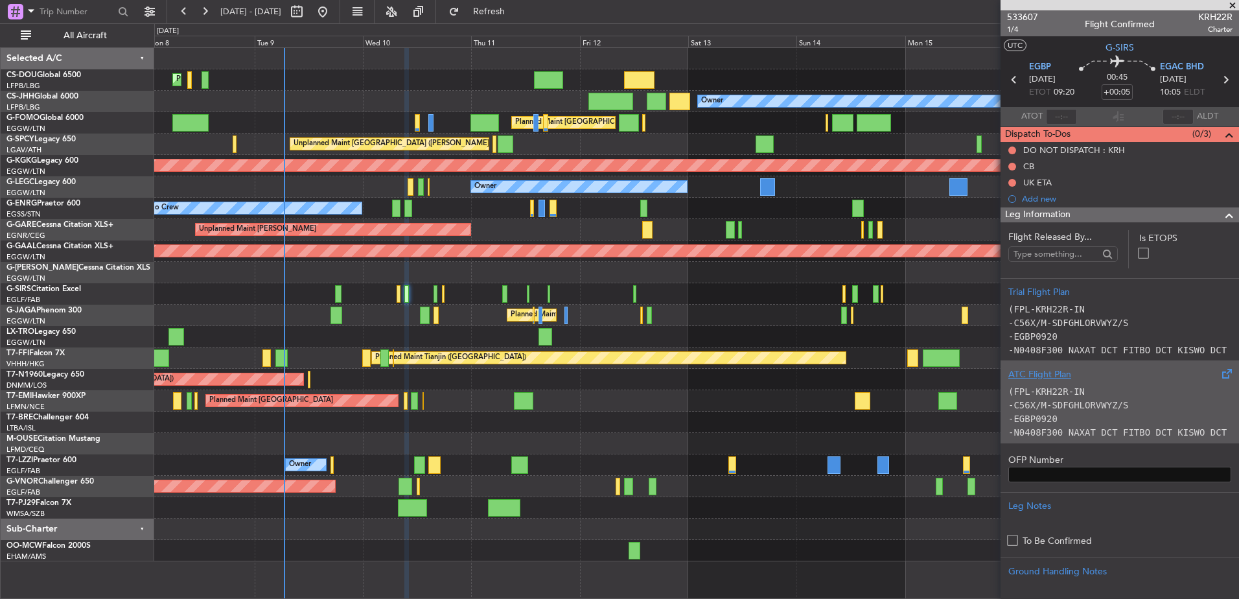
click at [1063, 406] on code "-C56X/M-SDFGHLORVWYZ/S" at bounding box center [1068, 405] width 120 height 10
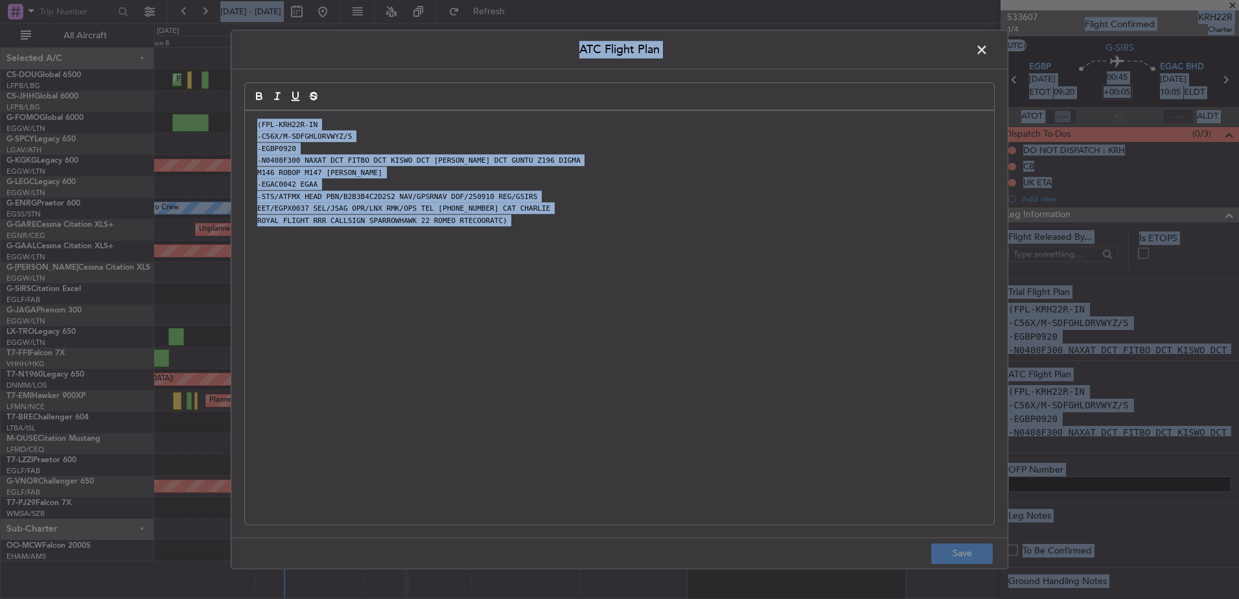
click at [673, 245] on div "(FPL-KRH22R-IN -C56X/M-SDFGHLORVWYZ/S -EGBP0920 -N0408F300 NAXAT DCT FITBO DCT …" at bounding box center [619, 317] width 749 height 413
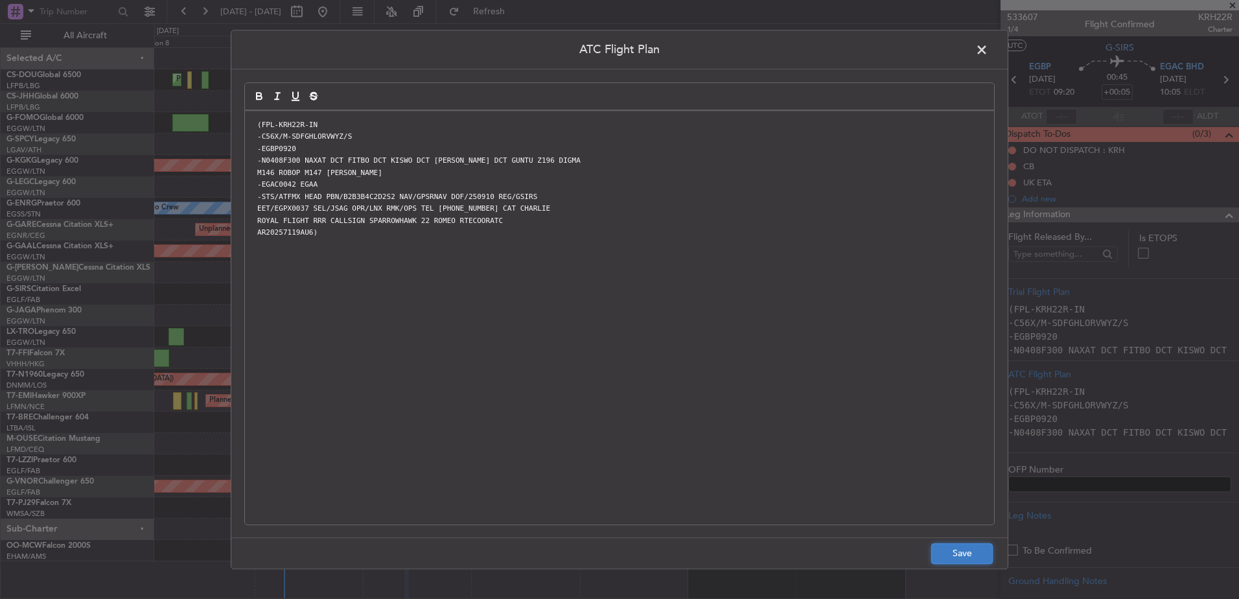
click at [934, 547] on button "Save" at bounding box center [962, 553] width 62 height 21
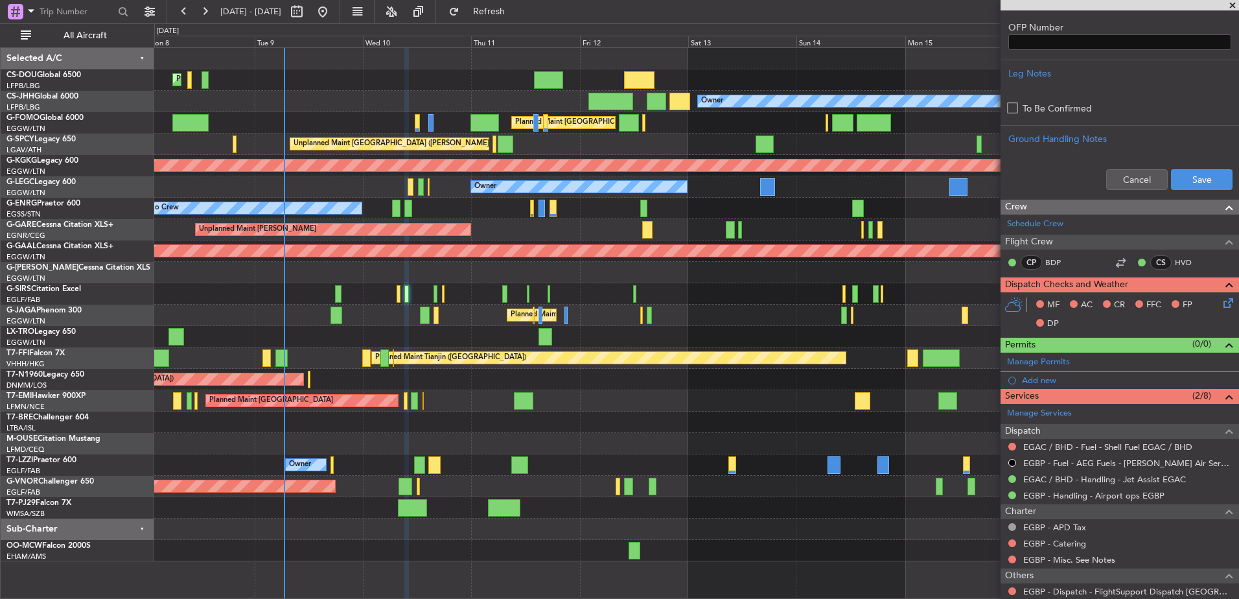
scroll to position [432, 0]
click at [1185, 192] on div "Cancel Save" at bounding box center [1120, 180] width 238 height 39
click at [1212, 172] on button "Save" at bounding box center [1202, 180] width 62 height 21
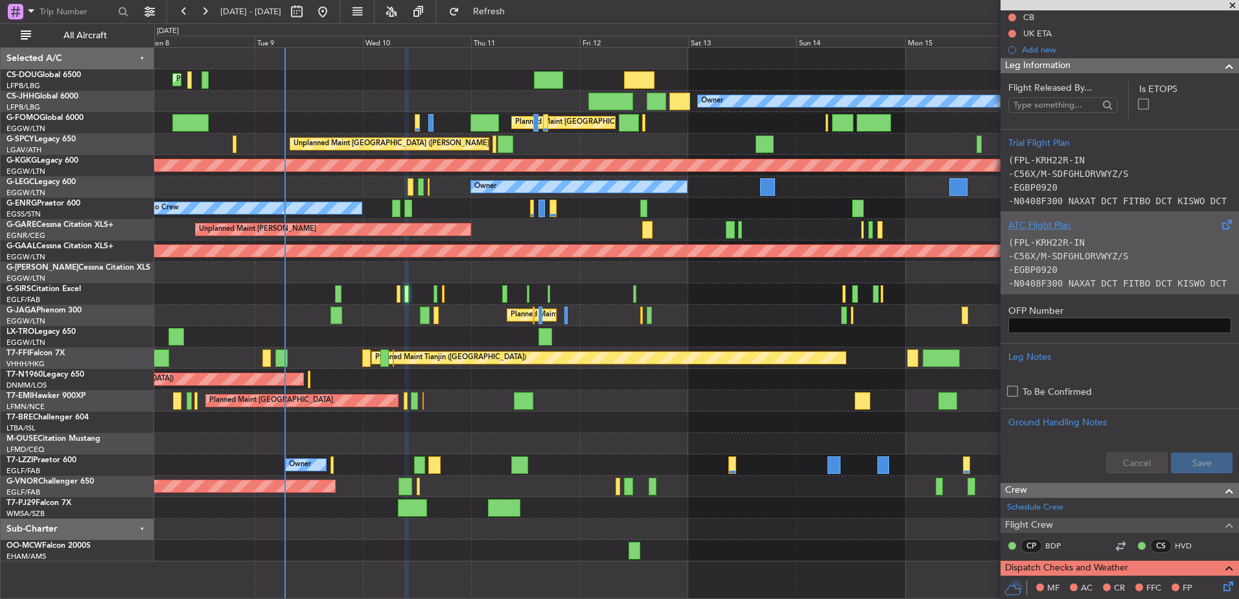
scroll to position [148, 0]
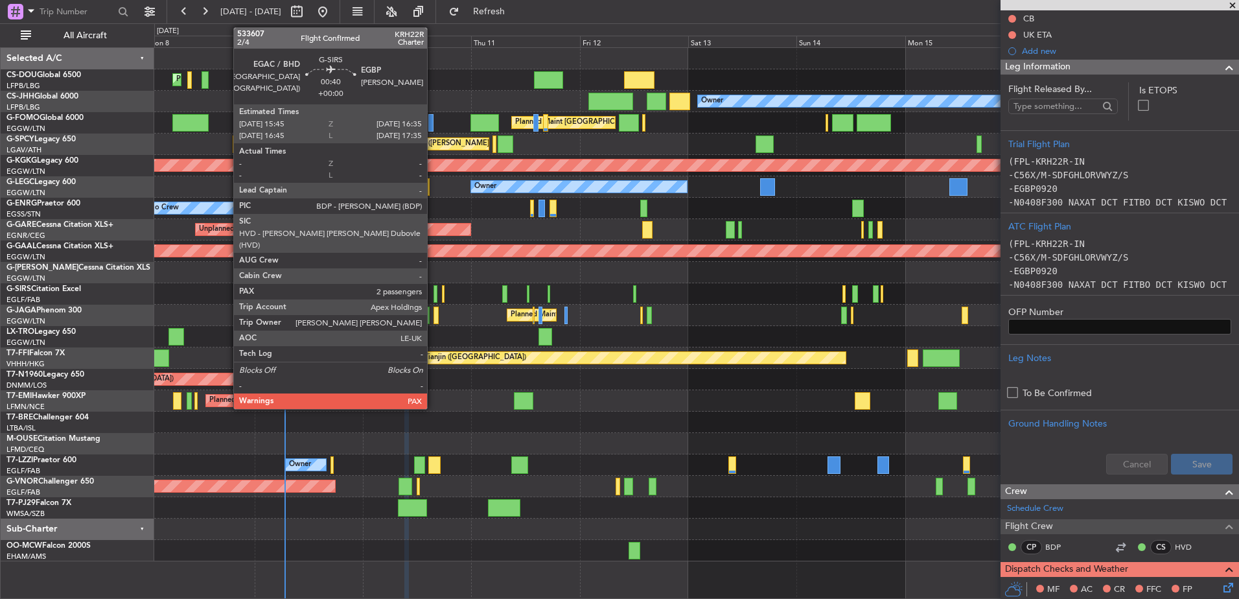
click at [434, 297] on div at bounding box center [436, 293] width 4 height 17
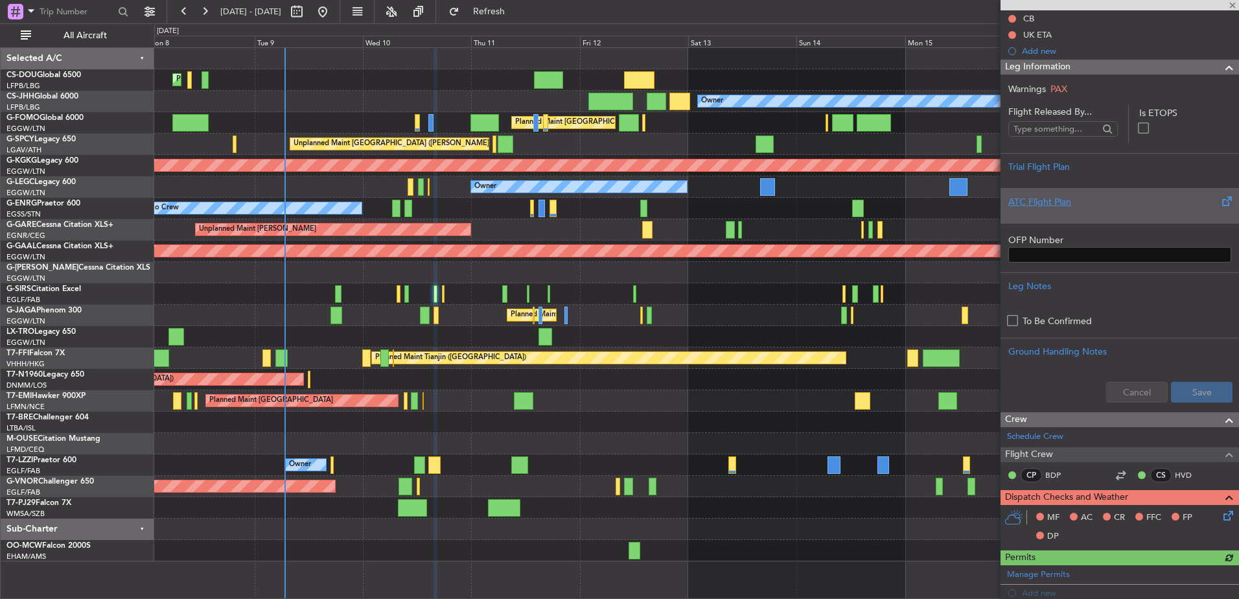
click at [1094, 210] on div at bounding box center [1119, 213] width 223 height 8
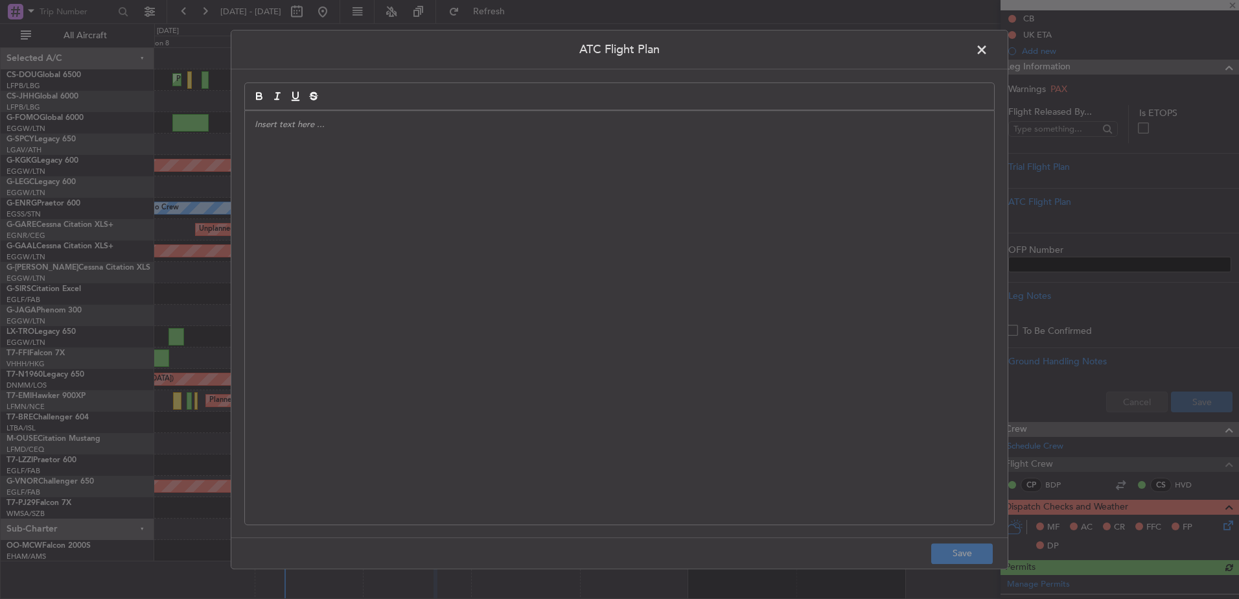
click at [693, 214] on div at bounding box center [619, 317] width 749 height 413
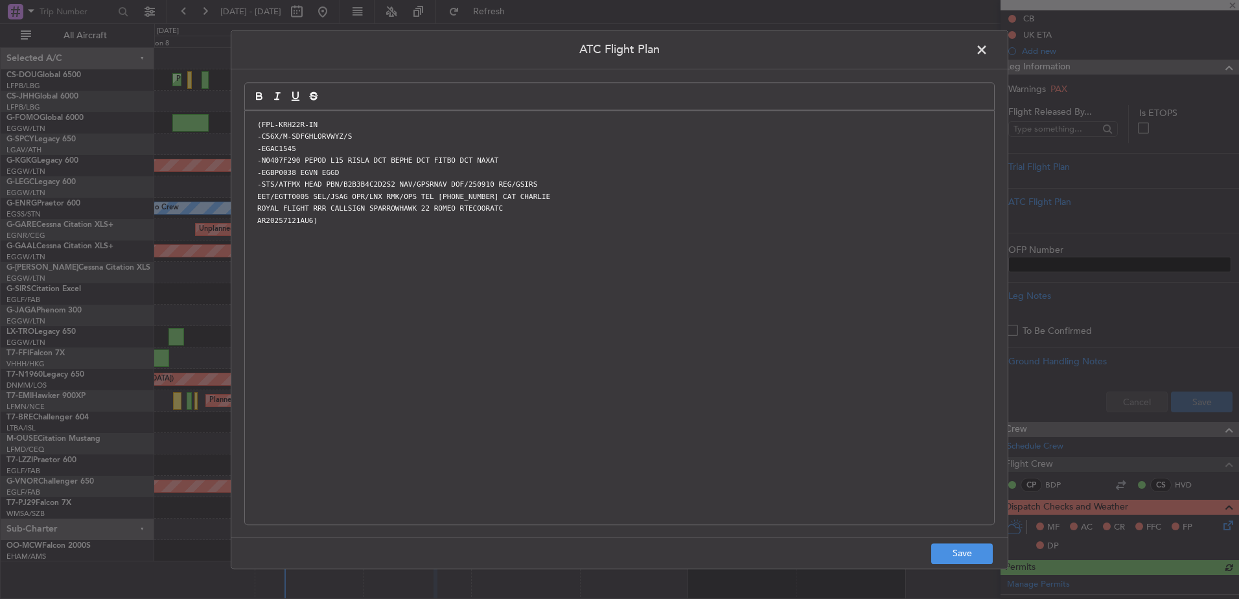
scroll to position [0, 0]
click at [958, 549] on button "Save" at bounding box center [962, 553] width 62 height 21
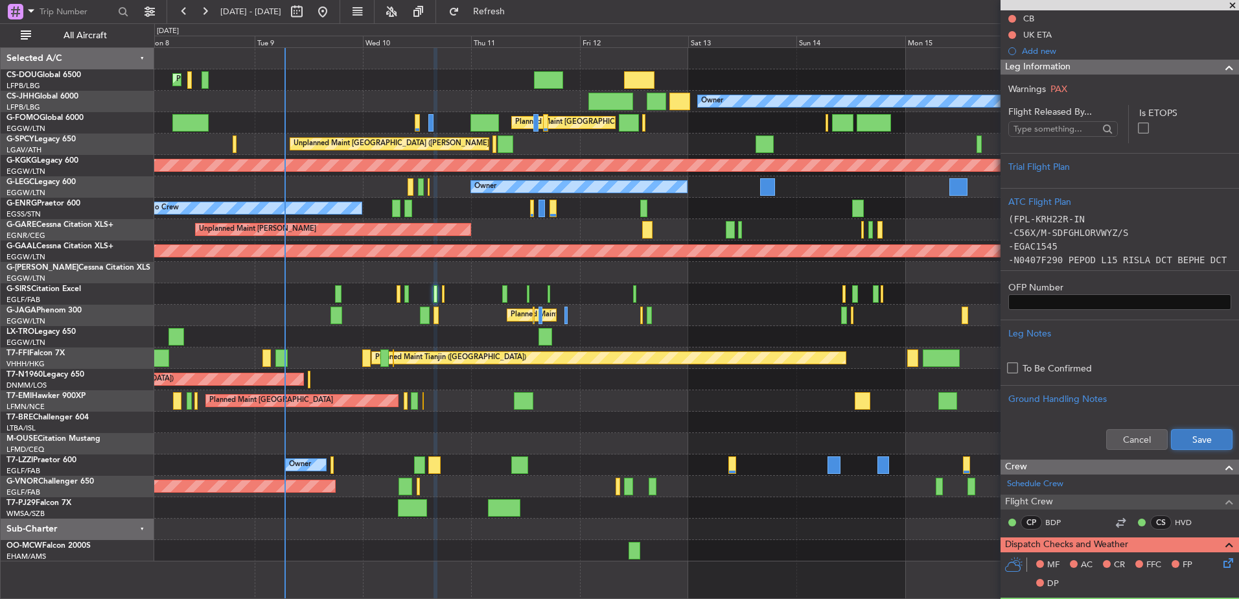
click at [1190, 444] on button "Save" at bounding box center [1202, 439] width 62 height 21
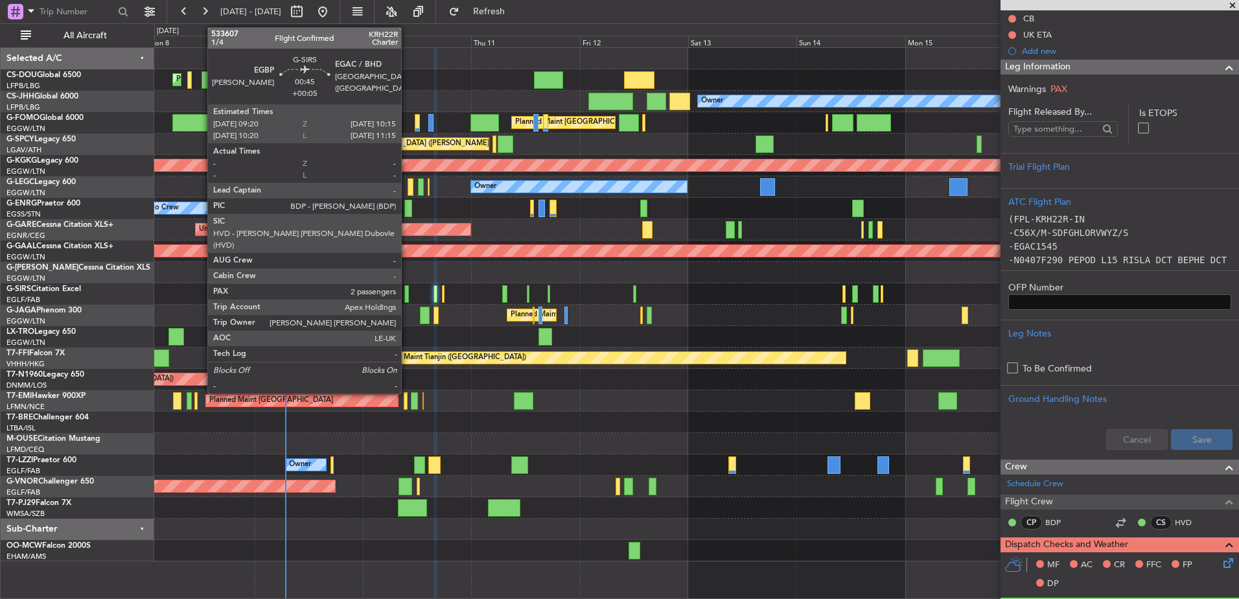
click at [407, 296] on div at bounding box center [406, 293] width 5 height 17
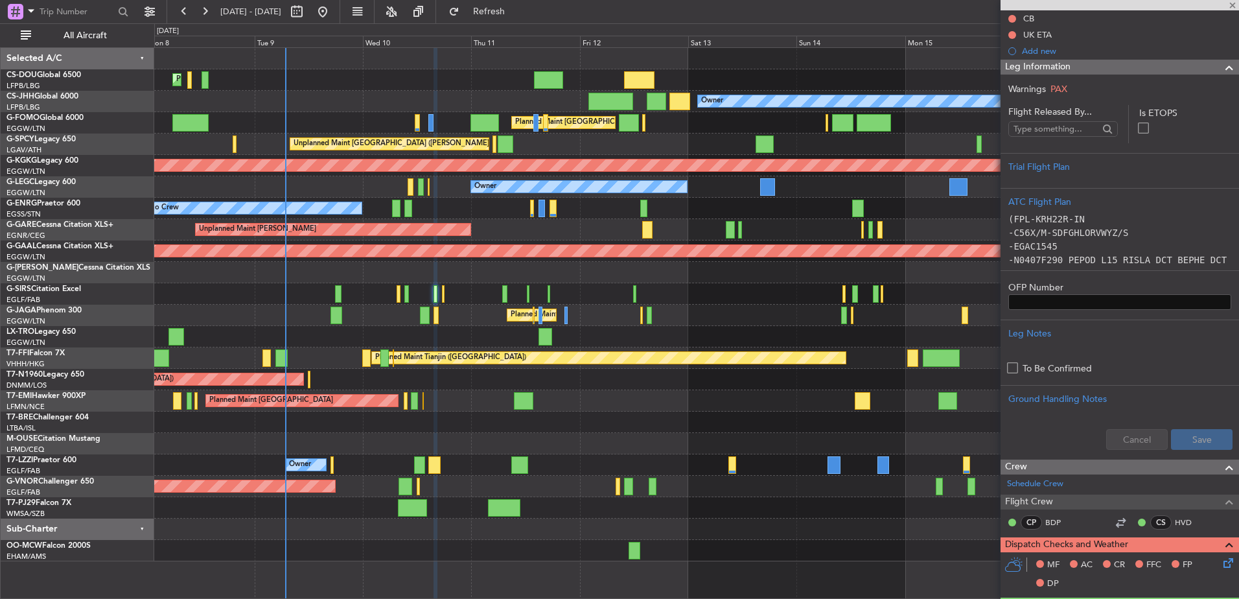
type input "+00:05"
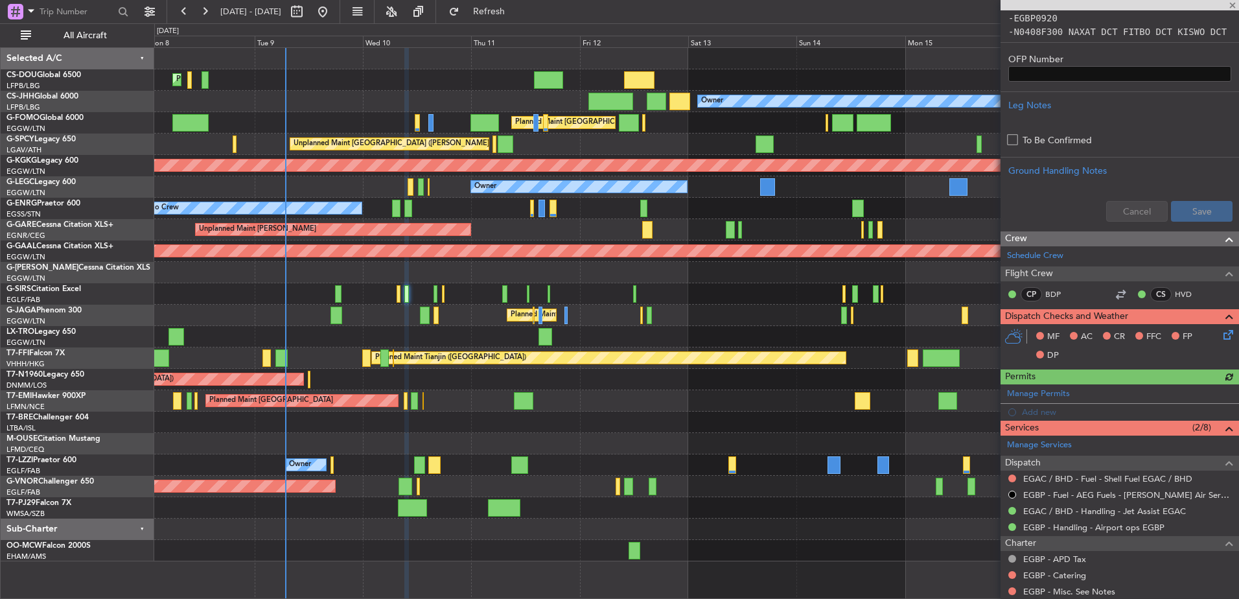
scroll to position [401, 0]
click at [1080, 476] on link "EGAC / BHD - Fuel - Shell Fuel EGAC / BHD" at bounding box center [1107, 477] width 169 height 11
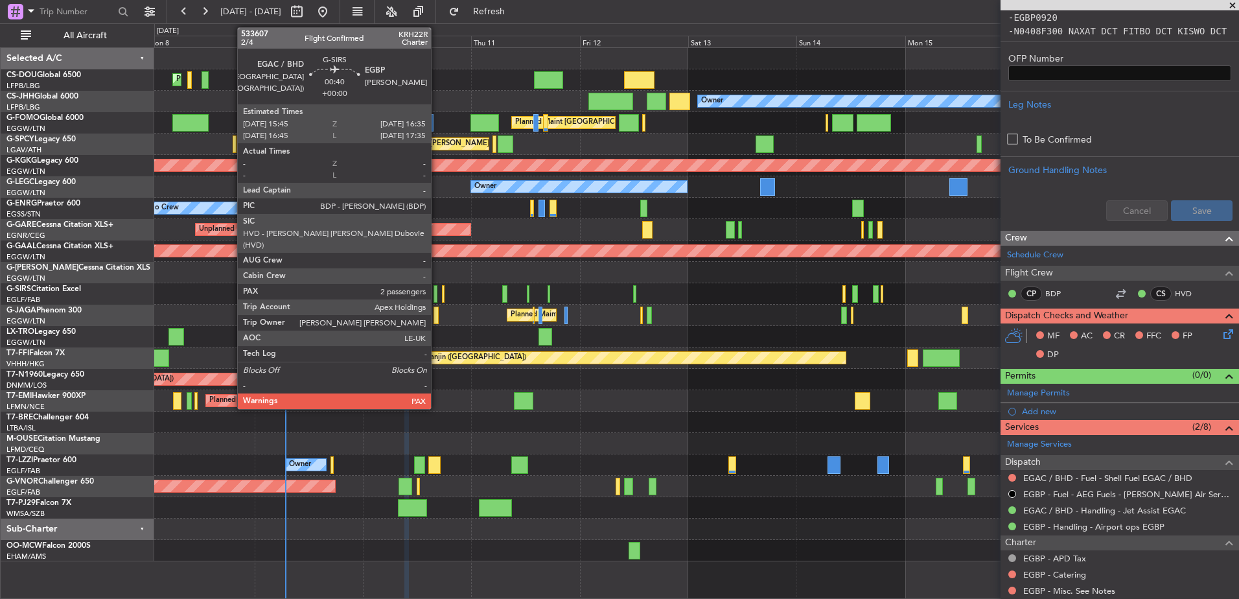
click at [437, 290] on div at bounding box center [436, 293] width 4 height 17
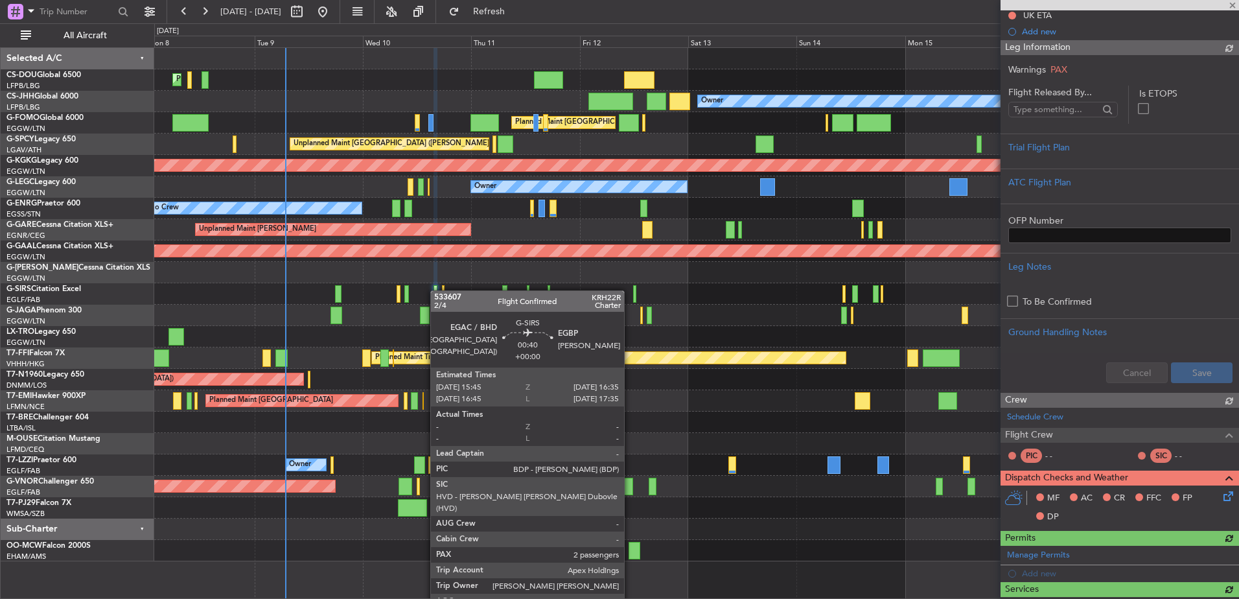
scroll to position [376, 0]
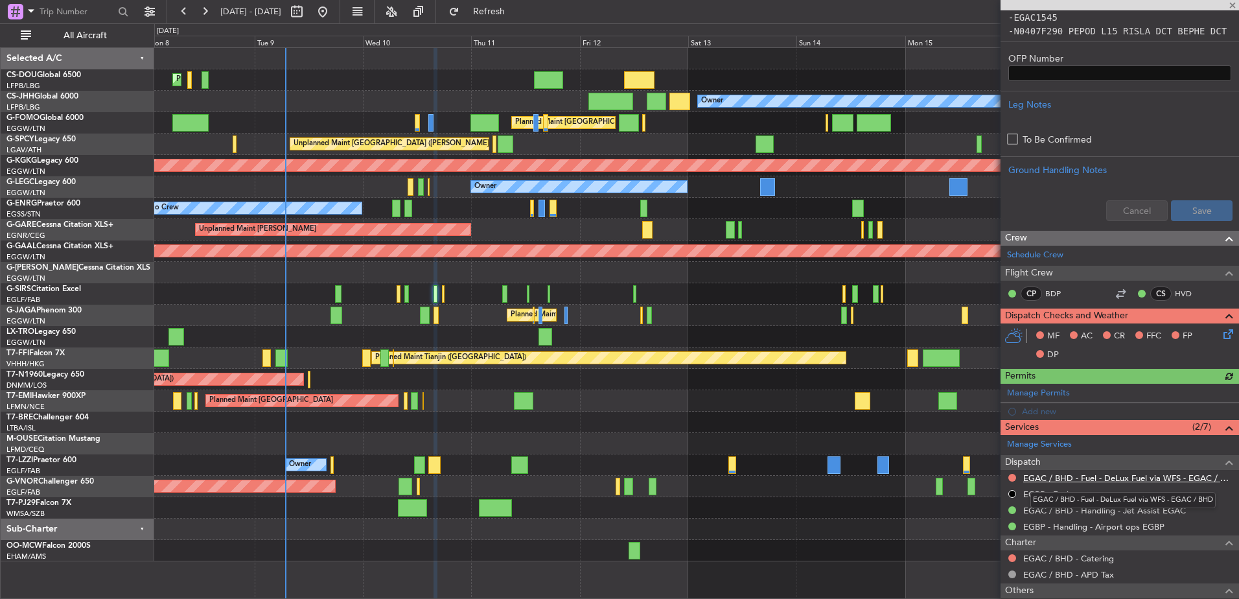
click at [1043, 474] on link "EGAC / BHD - Fuel - DeLux Fuel via WFS - EGAC / BHD" at bounding box center [1127, 477] width 209 height 11
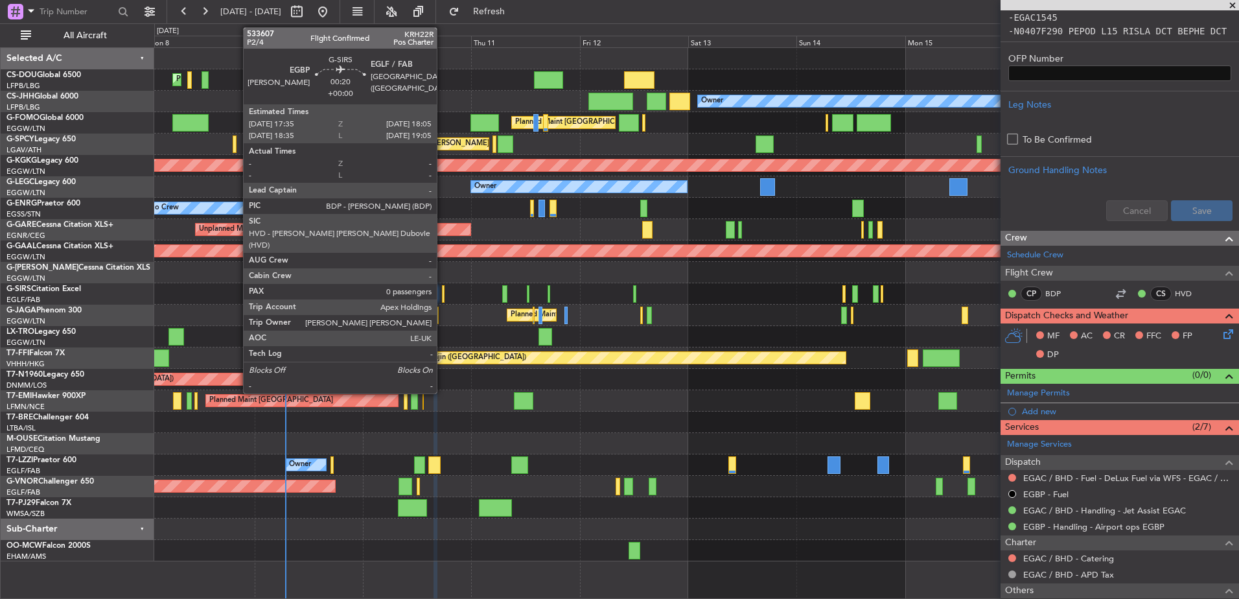
click at [442, 295] on div at bounding box center [443, 293] width 3 height 17
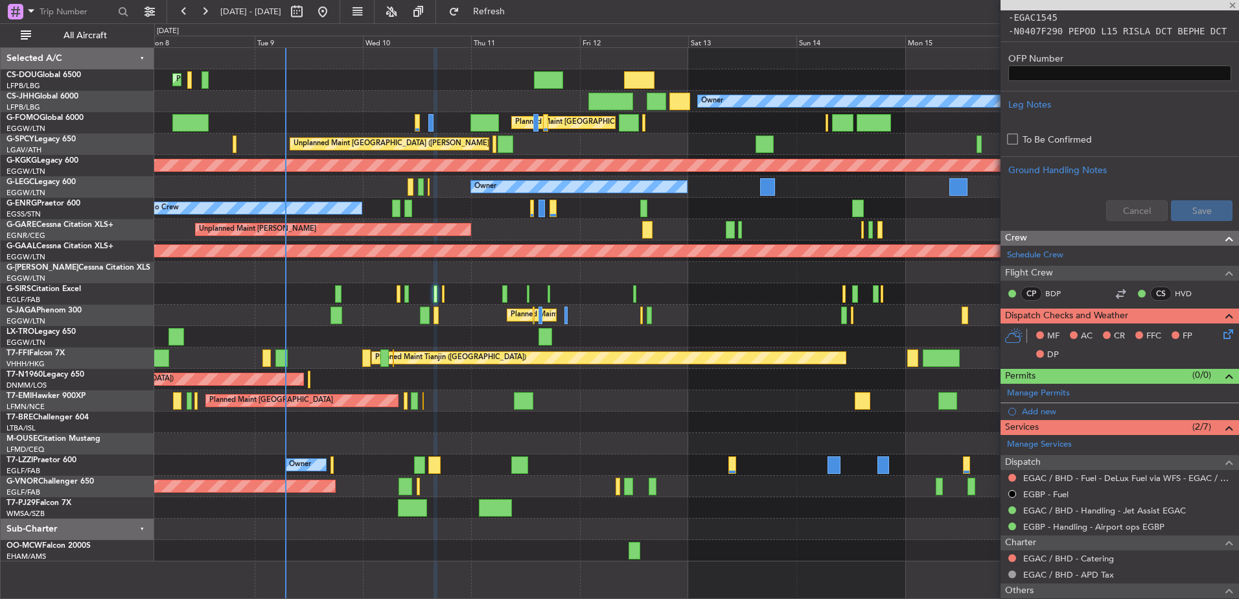
type input "0"
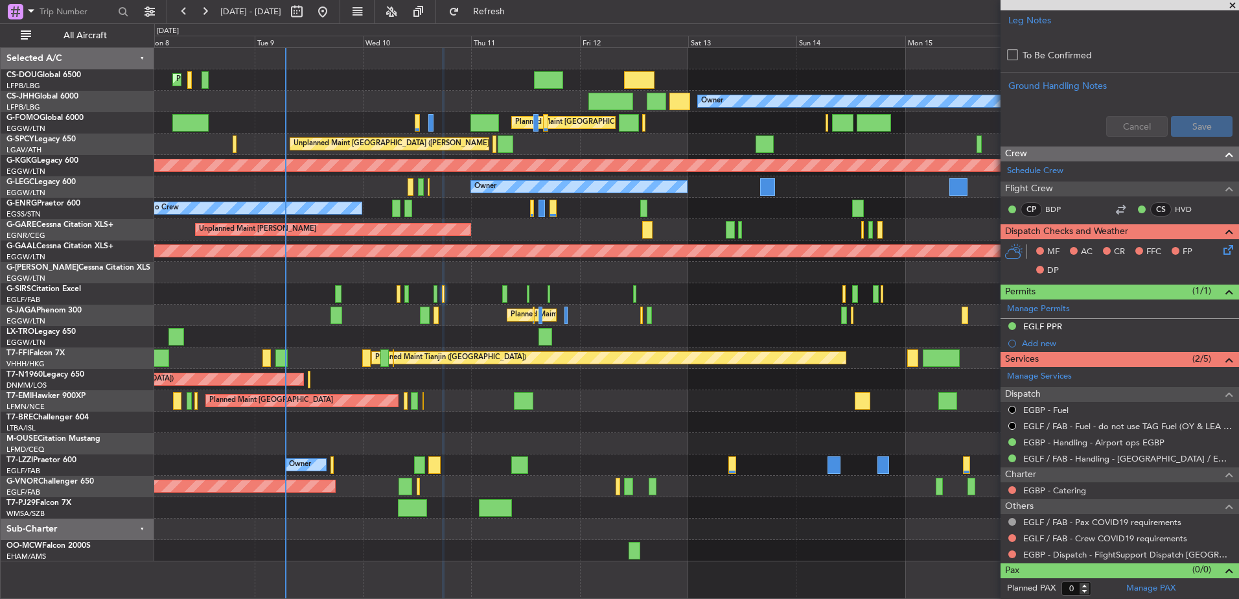
scroll to position [0, 0]
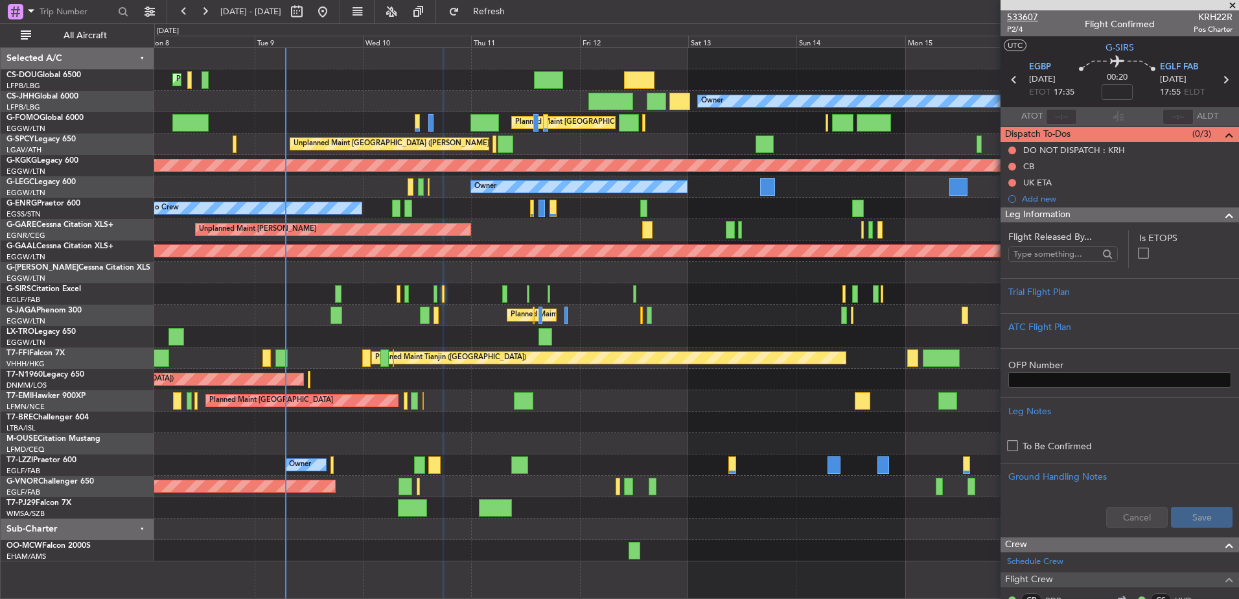
click at [1032, 14] on span "533607" at bounding box center [1022, 17] width 31 height 14
click at [1231, 5] on span at bounding box center [1232, 6] width 13 height 12
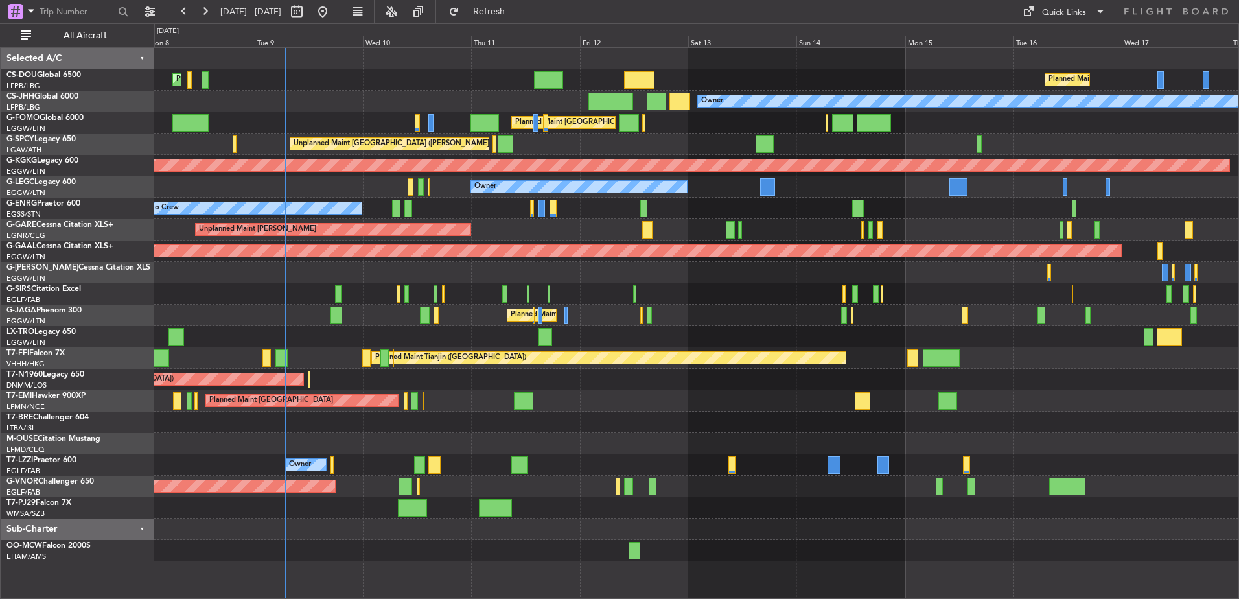
click at [409, 297] on div at bounding box center [696, 293] width 1084 height 21
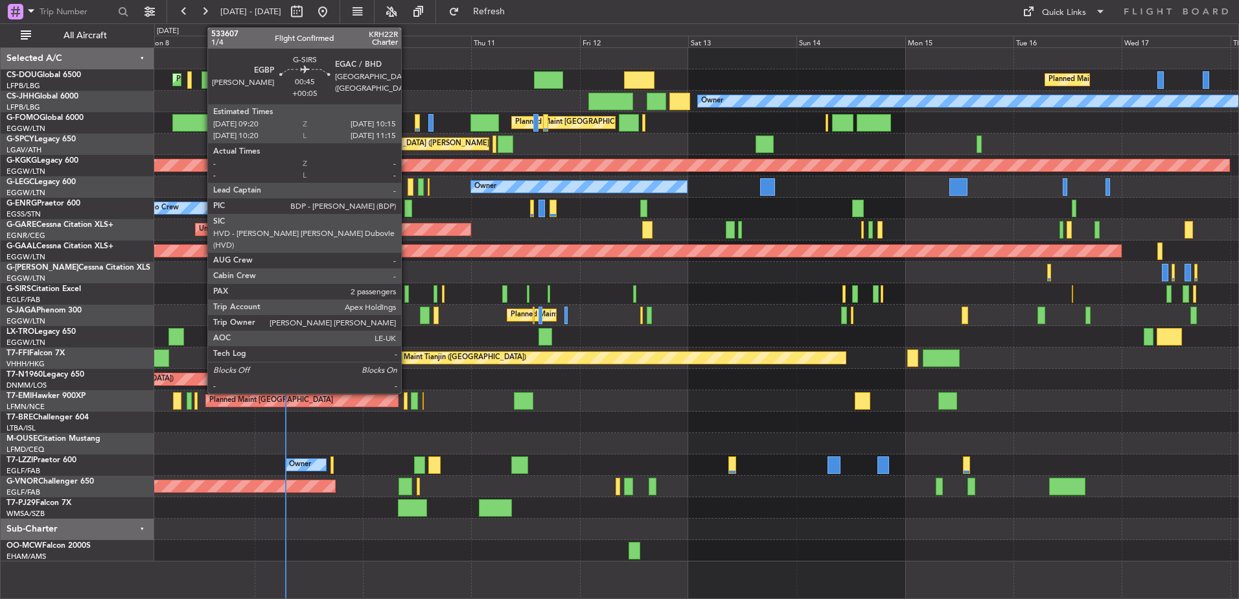
click at [407, 295] on div at bounding box center [406, 293] width 5 height 17
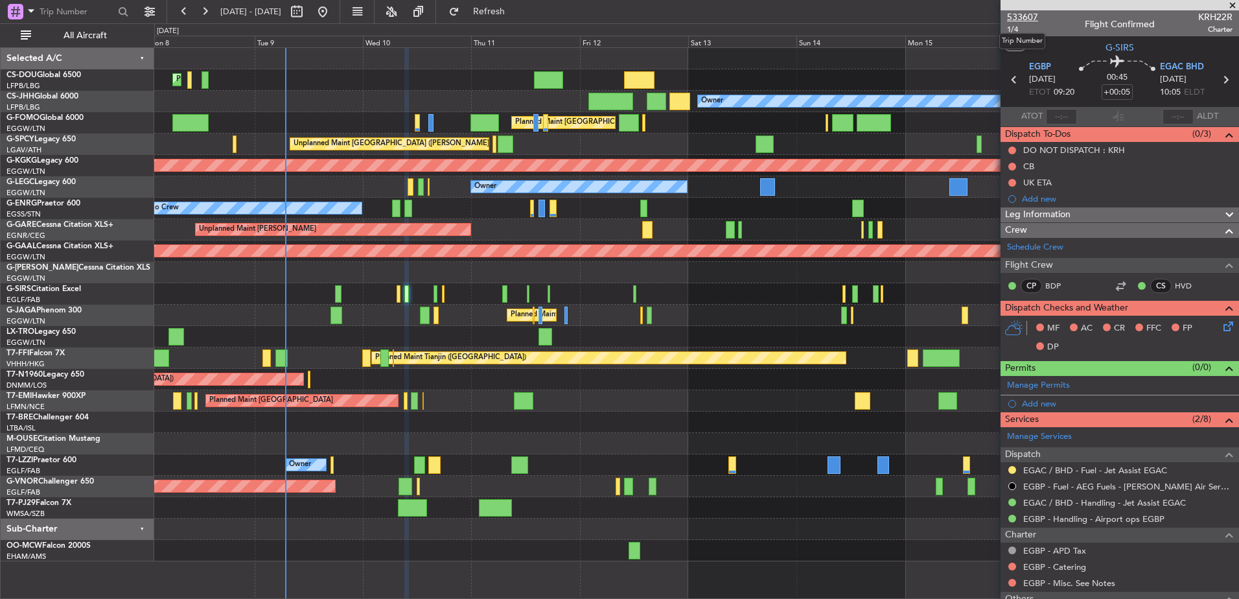
click at [1026, 19] on span "533607" at bounding box center [1022, 17] width 31 height 14
click at [1020, 29] on span "1/4" at bounding box center [1022, 29] width 31 height 11
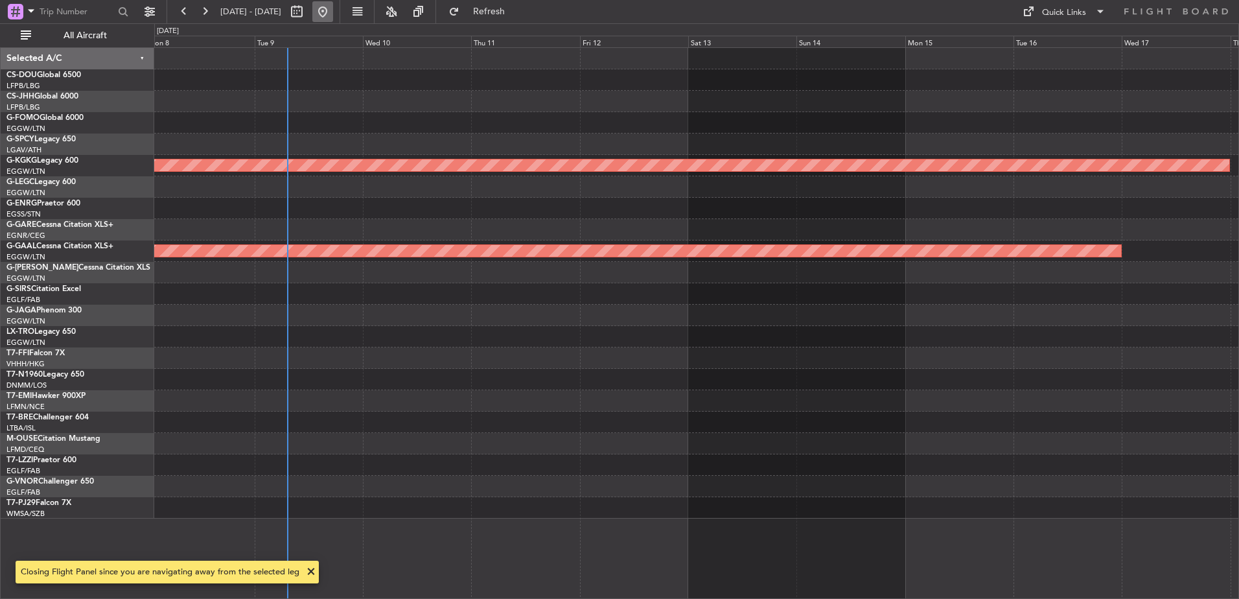
click at [333, 9] on button at bounding box center [322, 11] width 21 height 21
